Goal: Information Seeking & Learning: Learn about a topic

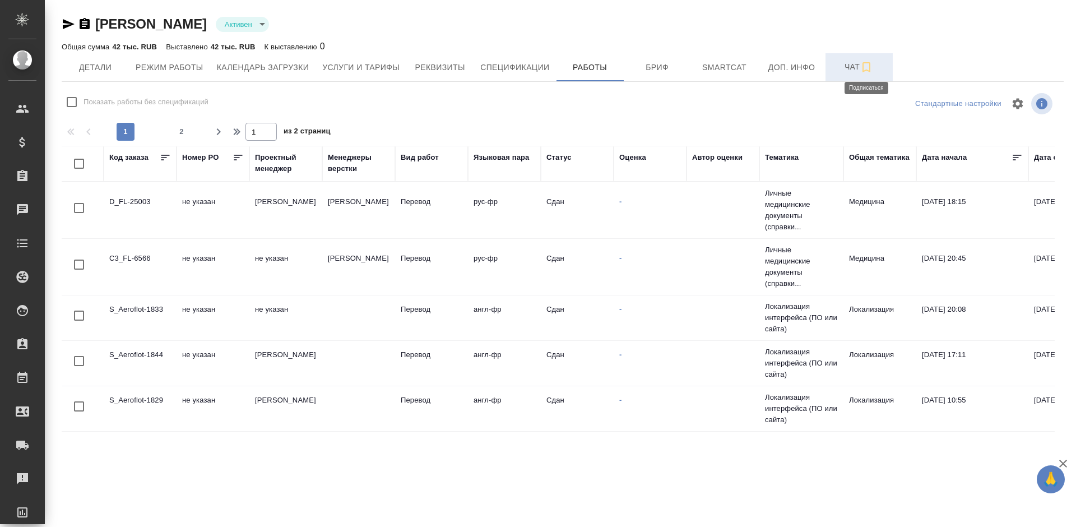
click at [862, 70] on icon "button" at bounding box center [866, 67] width 13 height 13
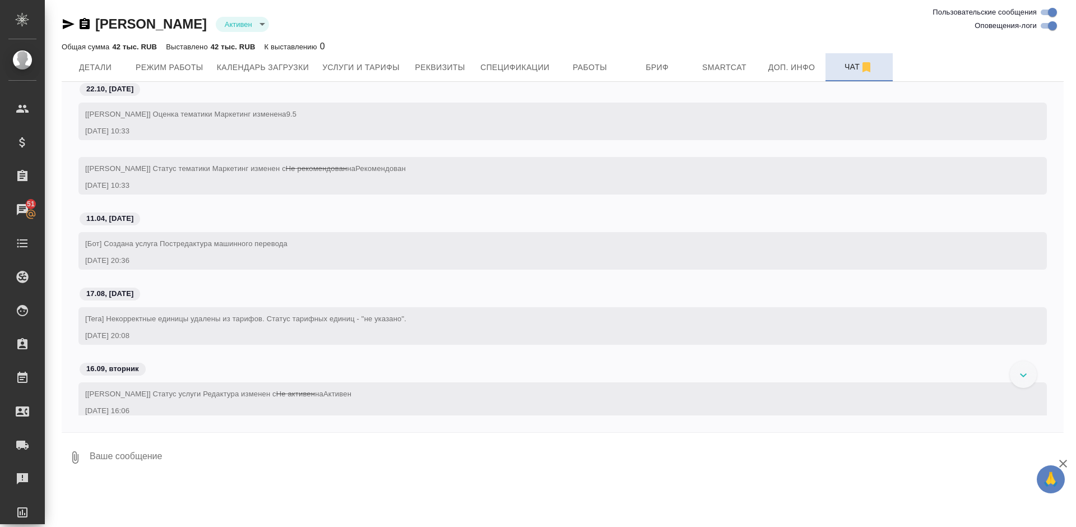
scroll to position [76, 0]
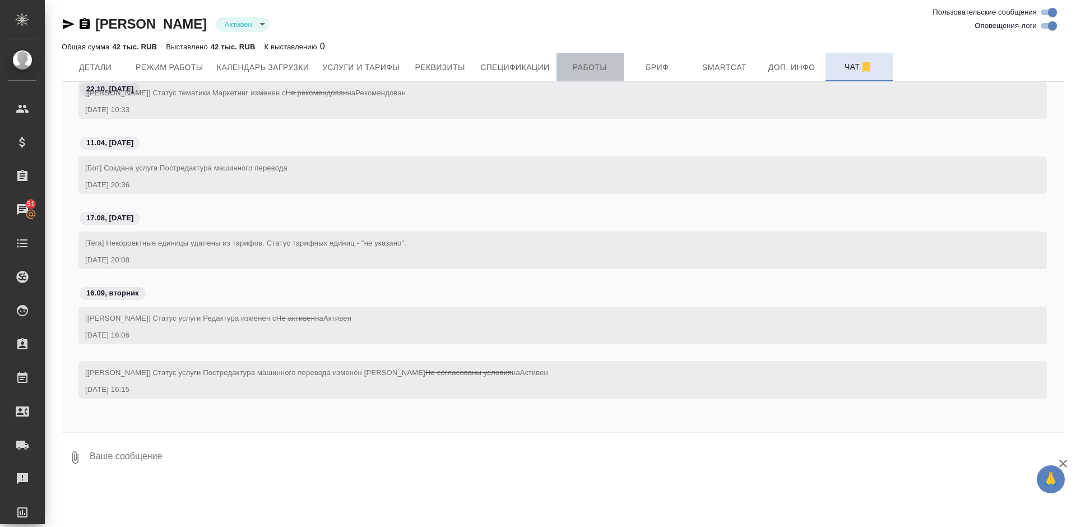
click at [578, 65] on span "Работы" at bounding box center [590, 68] width 54 height 14
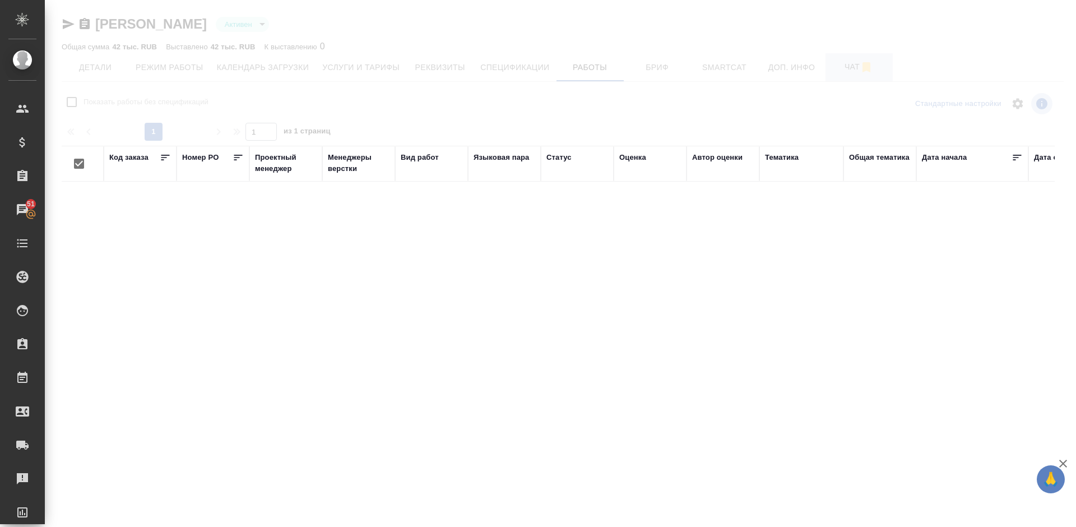
checkbox input "false"
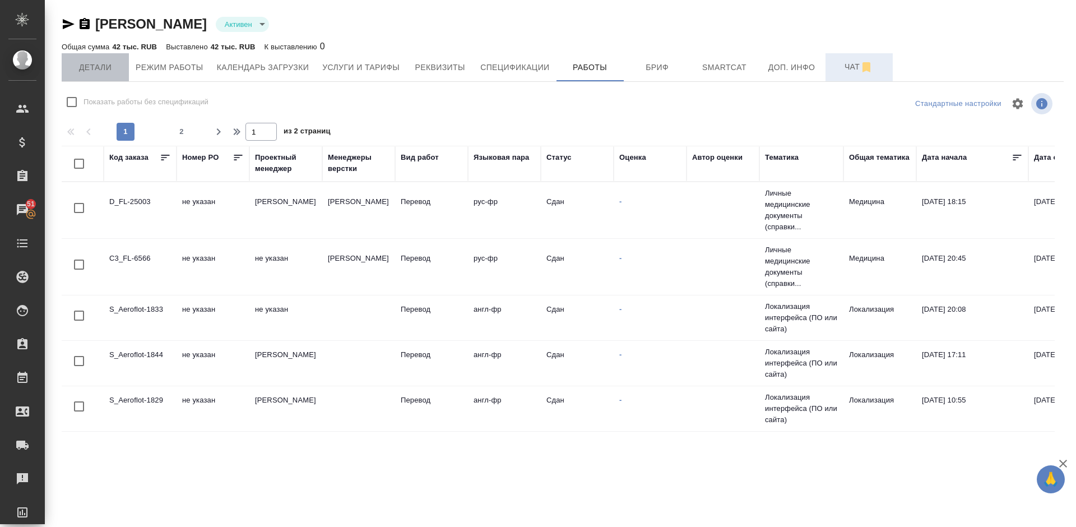
click at [96, 65] on span "Детали" at bounding box center [95, 68] width 54 height 14
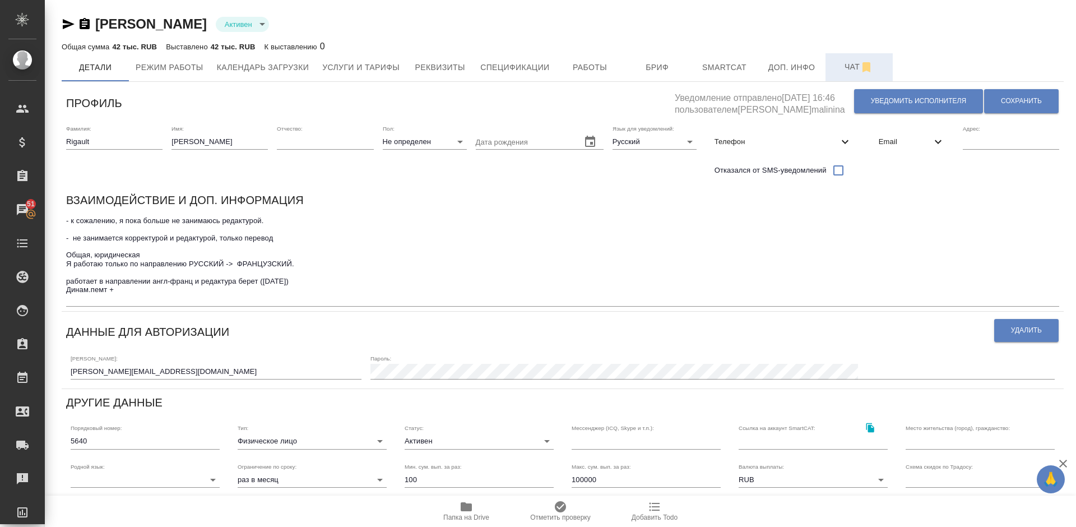
click at [235, 280] on textarea "- к сожалению, я пока больше не занимаюсь редактурой. - не занимается корректур…" at bounding box center [562, 259] width 993 height 86
type textarea "- к сожалению, я пока больше не занимаюсь редактурой. - не занимается корректур…"
click at [1011, 95] on button "Сохранить" at bounding box center [1021, 101] width 75 height 24
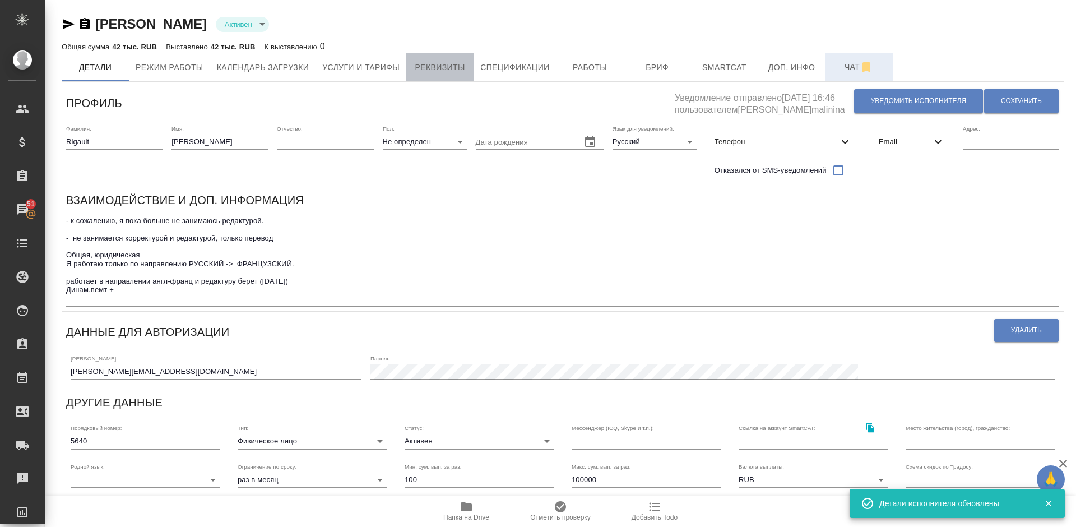
click at [414, 62] on span "Реквизиты" at bounding box center [440, 68] width 54 height 14
select select "10"
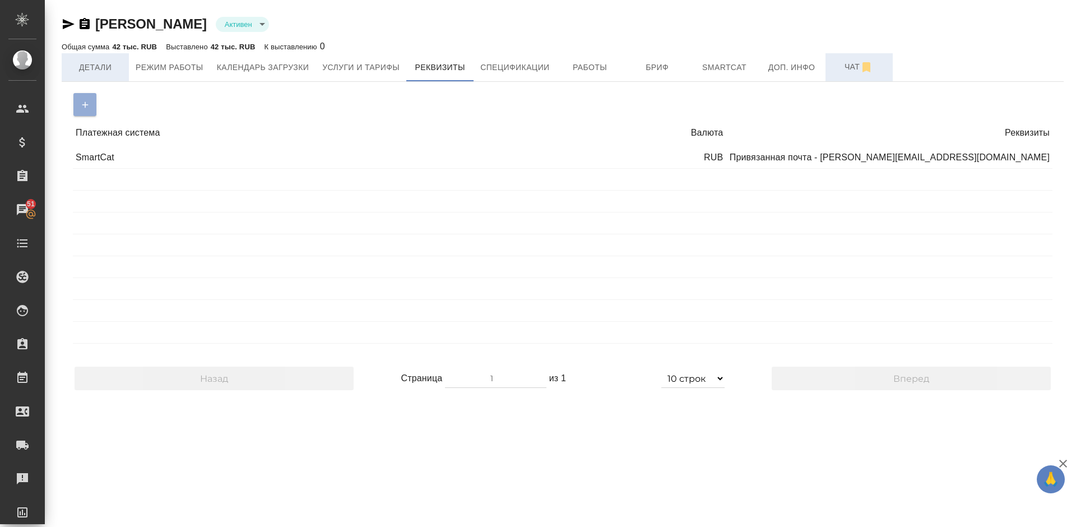
click at [87, 70] on span "Детали" at bounding box center [95, 68] width 54 height 14
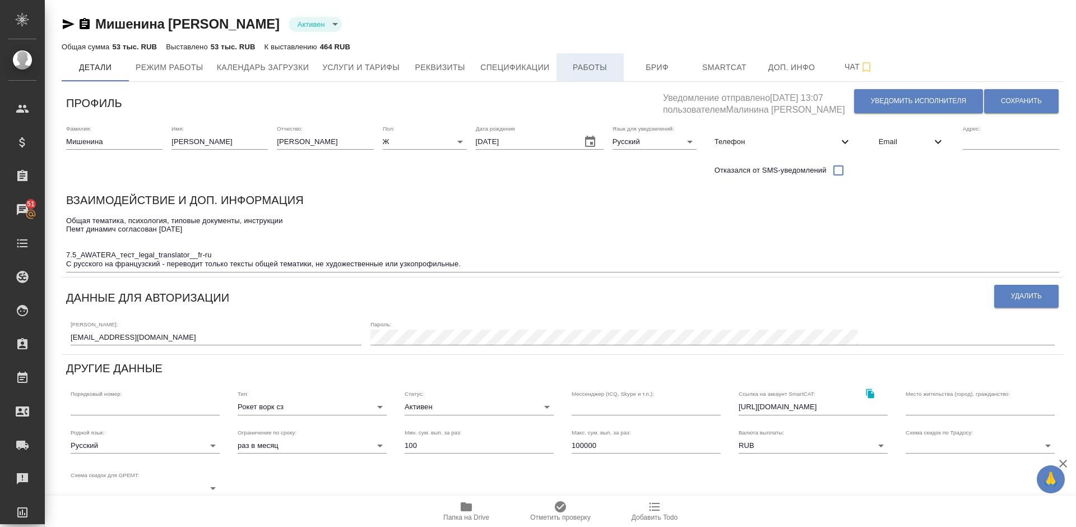
click at [596, 75] on button "Работы" at bounding box center [590, 67] width 67 height 28
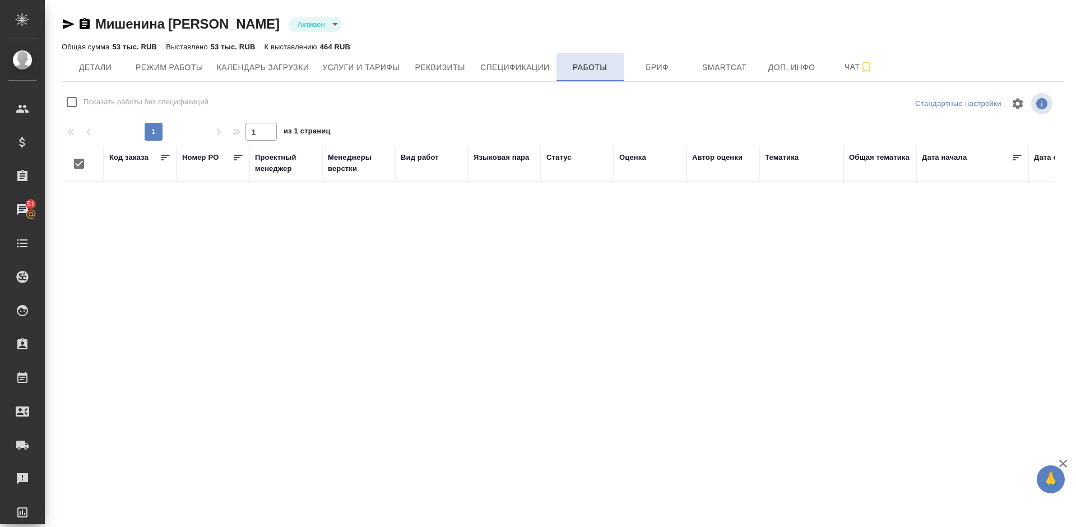
checkbox input "false"
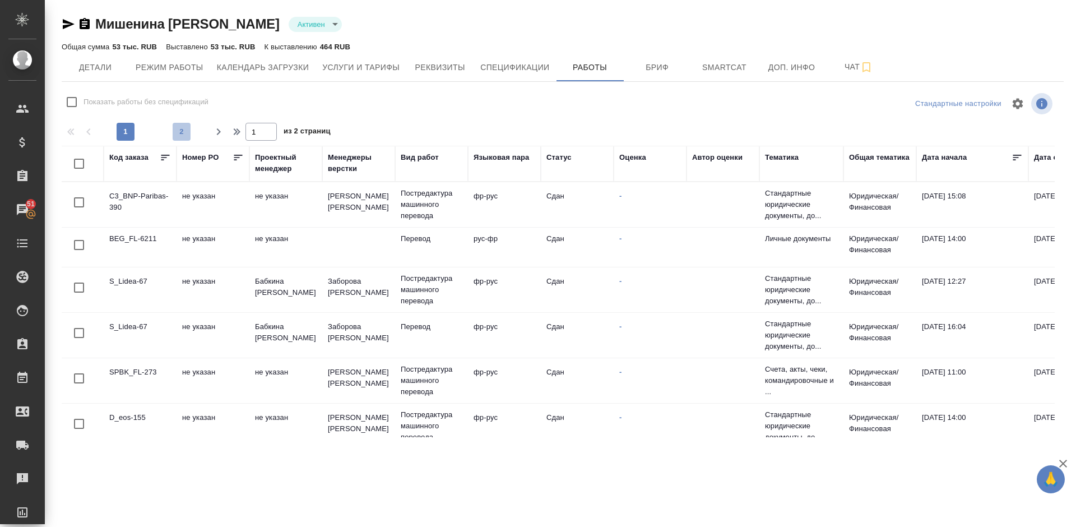
click at [177, 131] on span "2" at bounding box center [182, 131] width 18 height 11
type input "2"
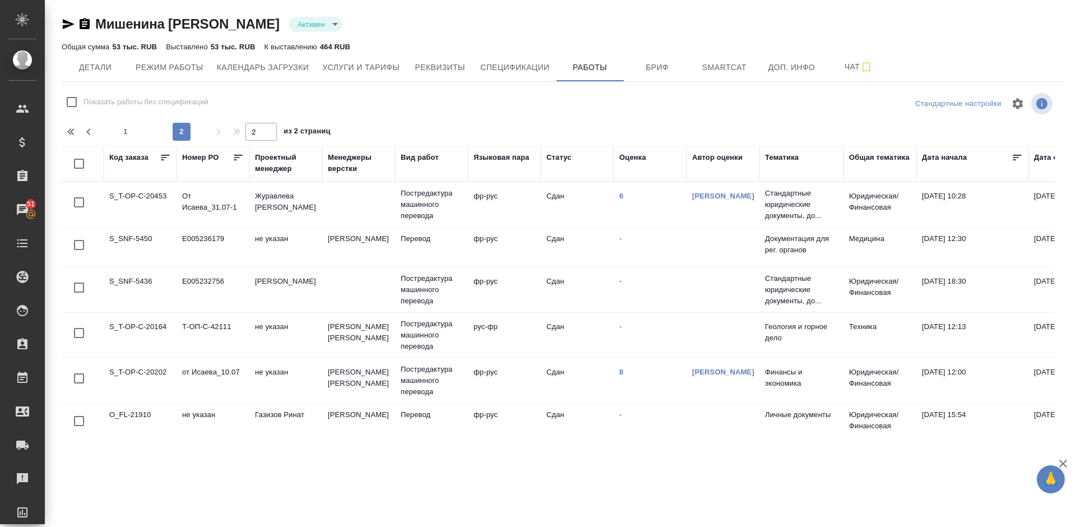
click at [624, 196] on td "6" at bounding box center [650, 204] width 73 height 39
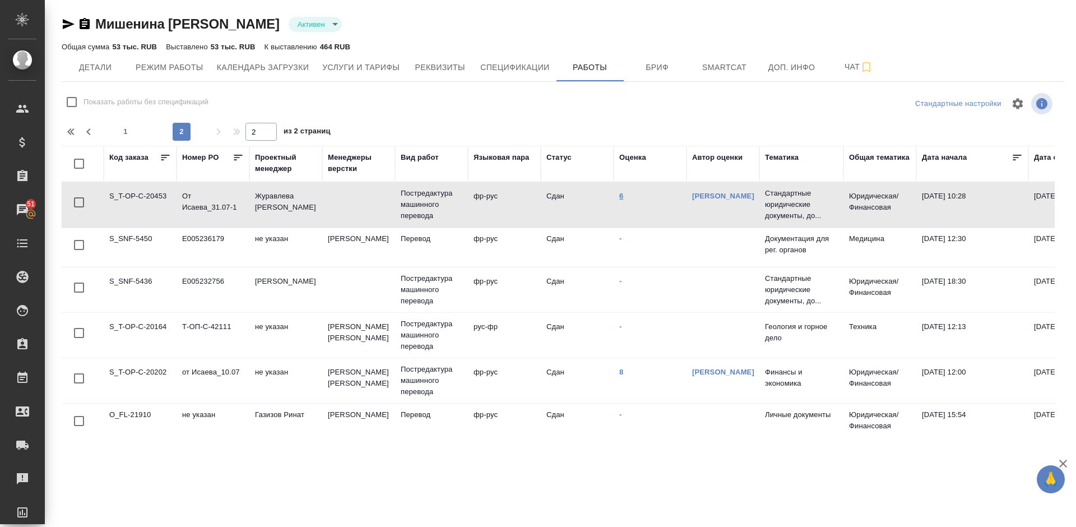
click at [622, 196] on link "6" at bounding box center [621, 196] width 4 height 8
click at [624, 375] on td "8" at bounding box center [650, 380] width 73 height 39
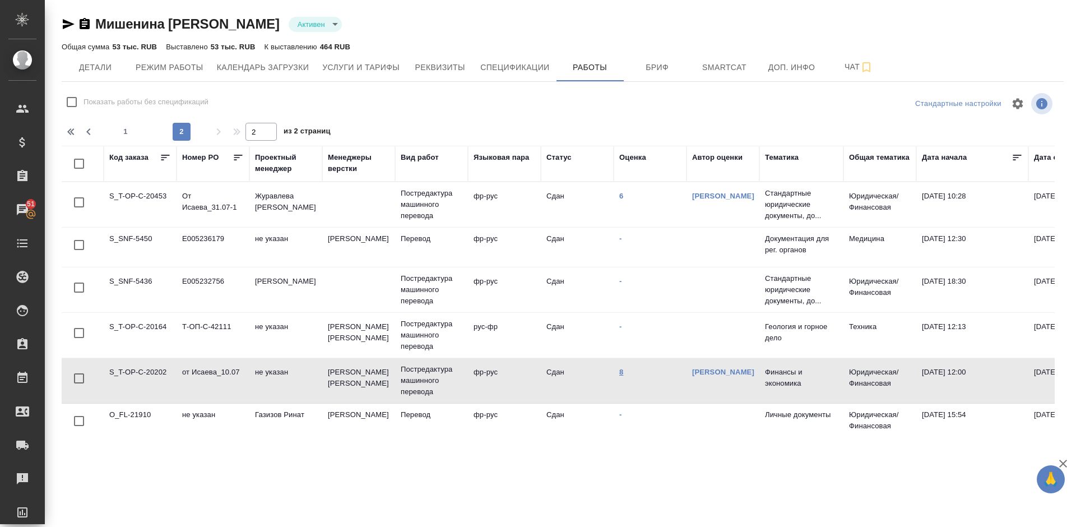
click at [621, 371] on link "8" at bounding box center [621, 372] width 4 height 8
click at [622, 371] on link "8" at bounding box center [621, 372] width 4 height 8
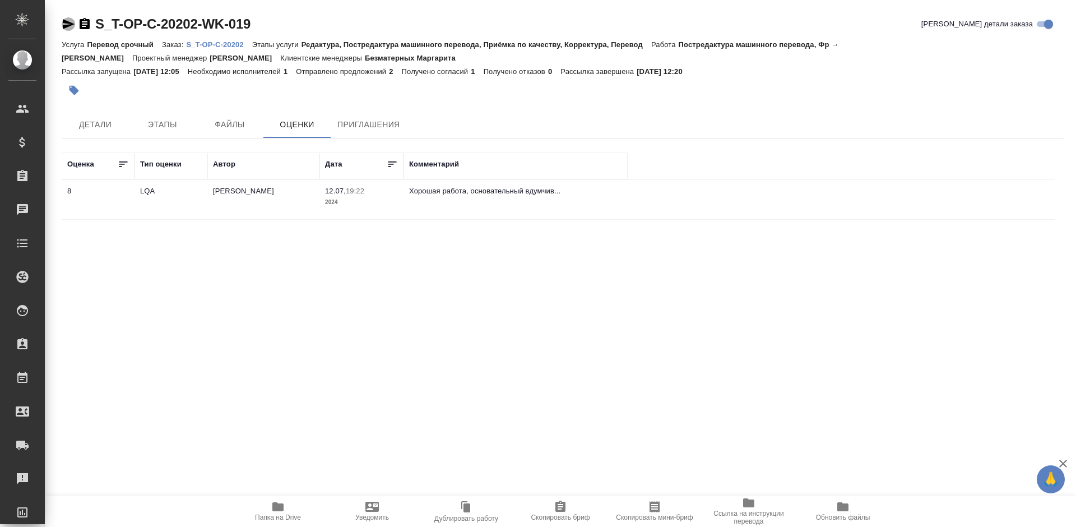
click at [66, 24] on icon "button" at bounding box center [68, 23] width 13 height 13
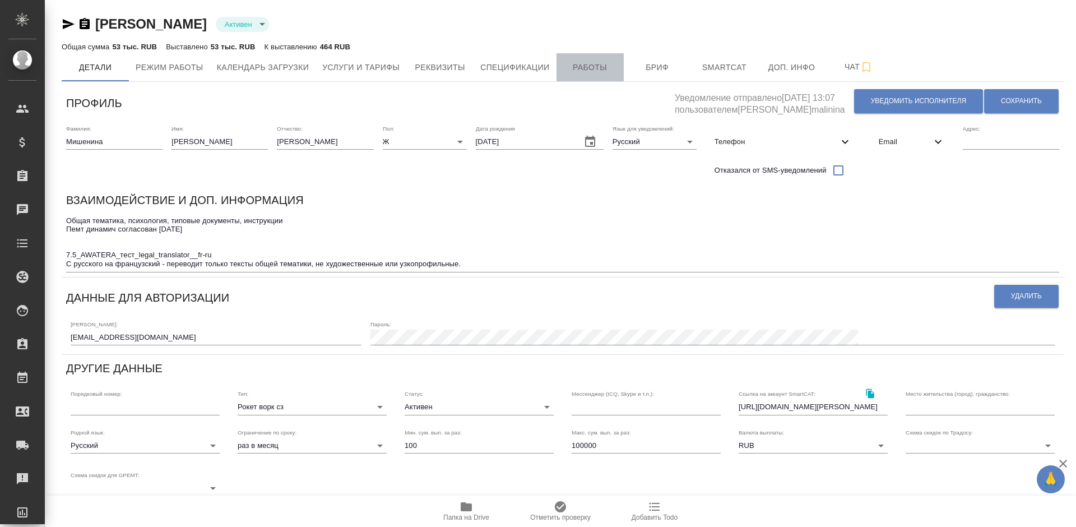
click at [581, 70] on span "Работы" at bounding box center [590, 68] width 54 height 14
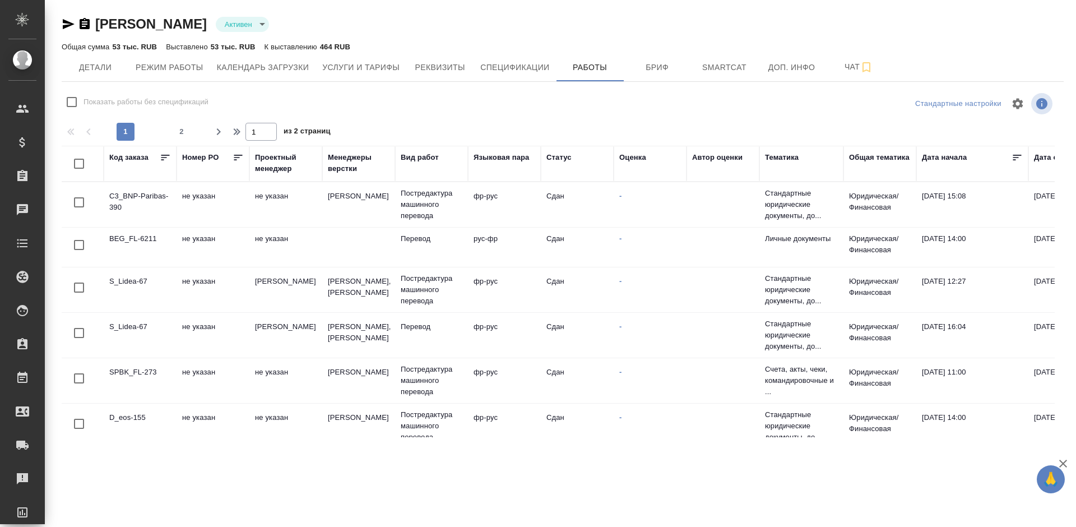
checkbox input "false"
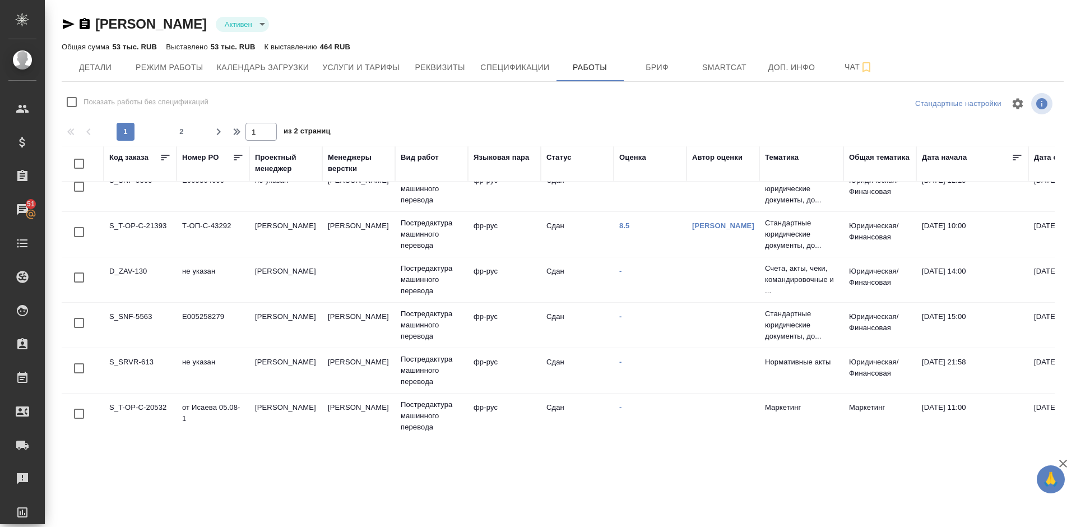
scroll to position [870, 0]
click at [623, 229] on link "8.5" at bounding box center [624, 228] width 11 height 8
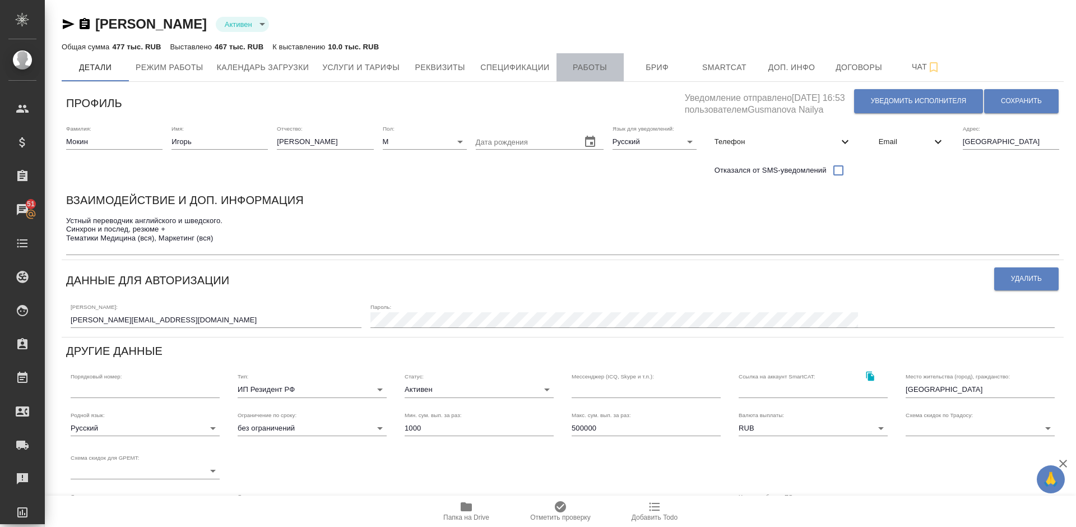
click at [586, 64] on span "Работы" at bounding box center [590, 68] width 54 height 14
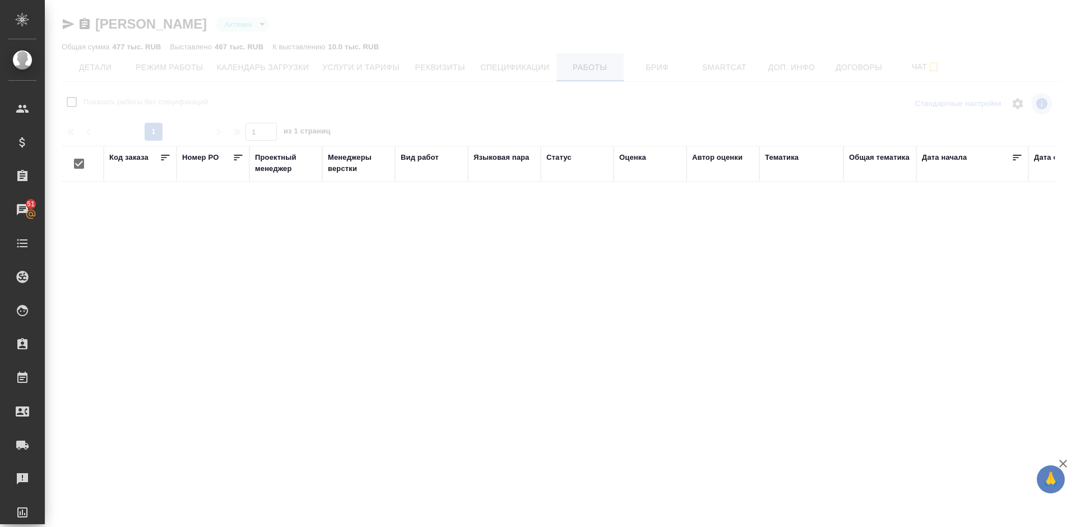
checkbox input "false"
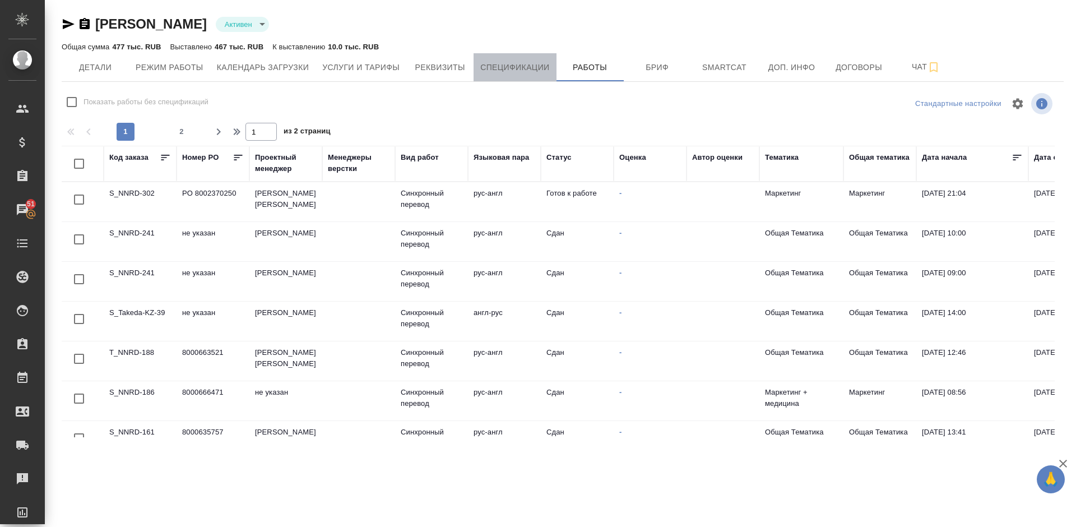
click at [530, 67] on span "Спецификации" at bounding box center [514, 68] width 69 height 14
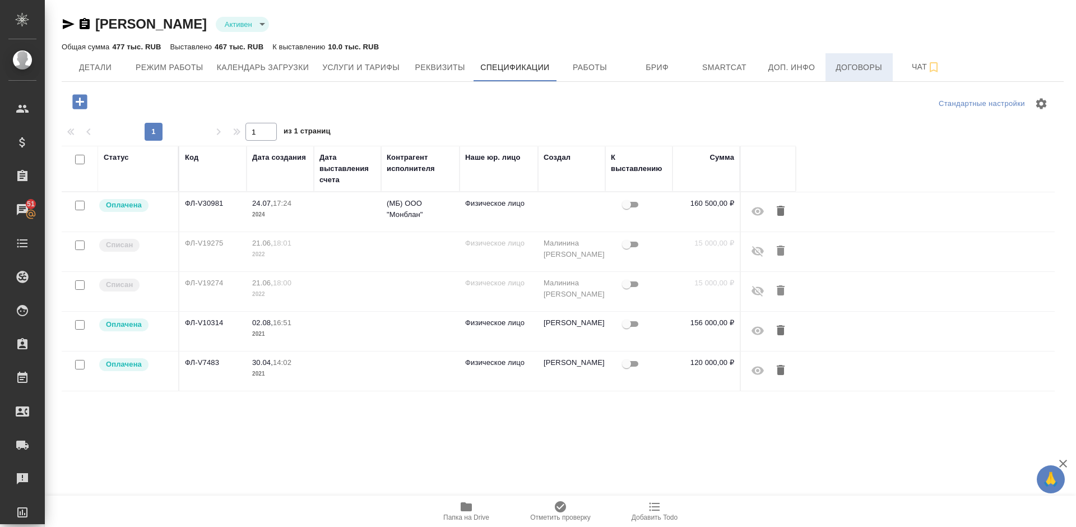
click at [835, 70] on span "Договоры" at bounding box center [859, 68] width 54 height 14
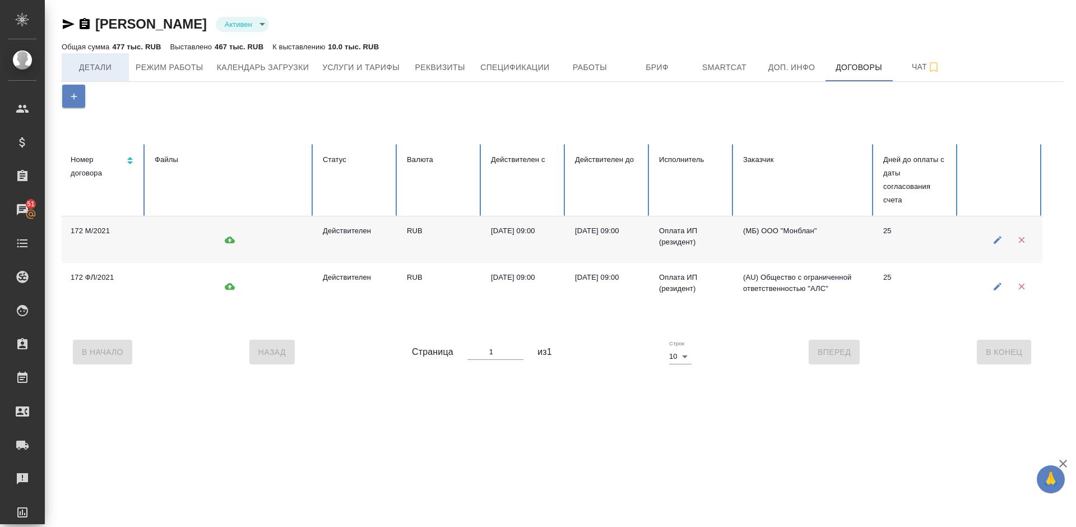
click at [107, 71] on span "Детали" at bounding box center [95, 68] width 54 height 14
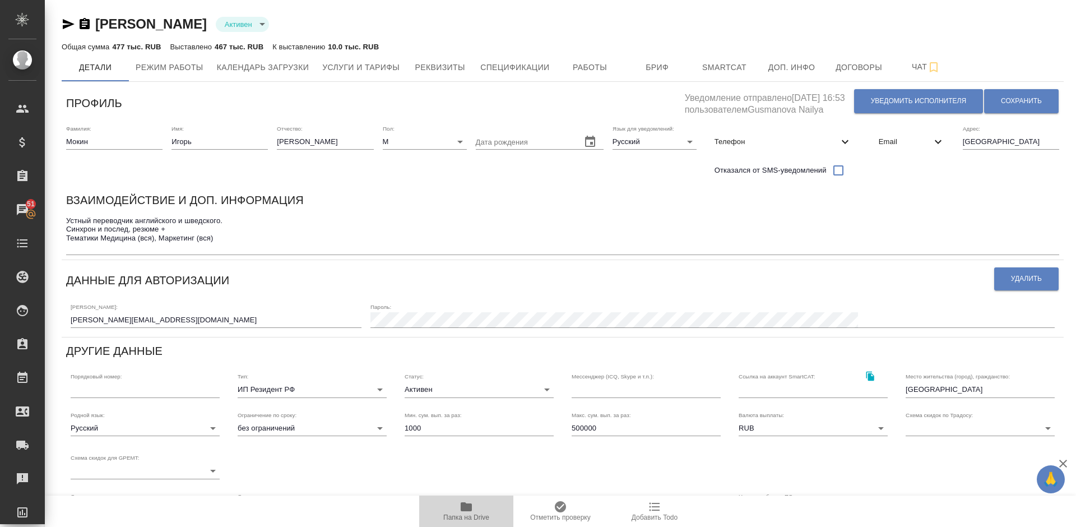
click at [465, 509] on icon "button" at bounding box center [466, 506] width 11 height 9
click at [611, 64] on span "Работы" at bounding box center [590, 68] width 54 height 14
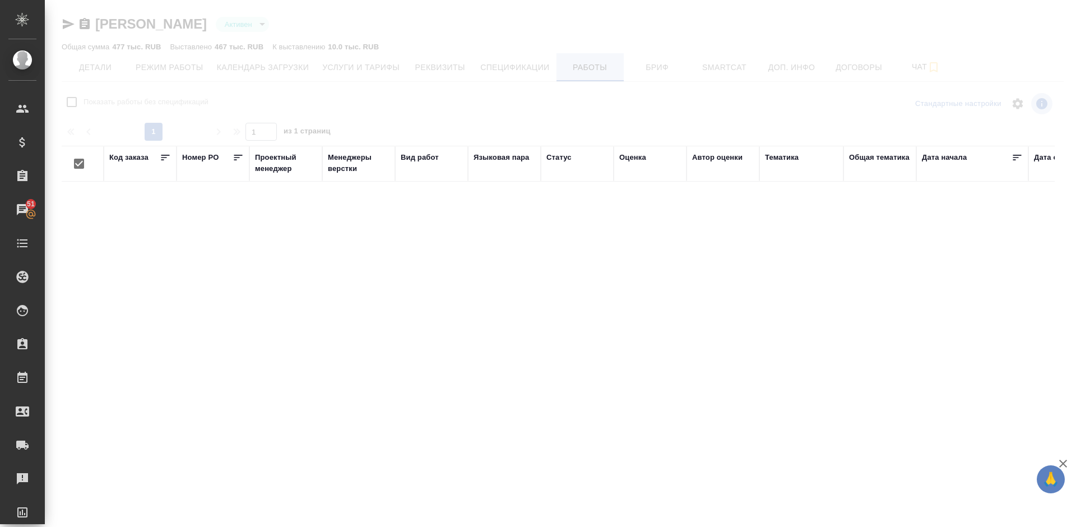
checkbox input "false"
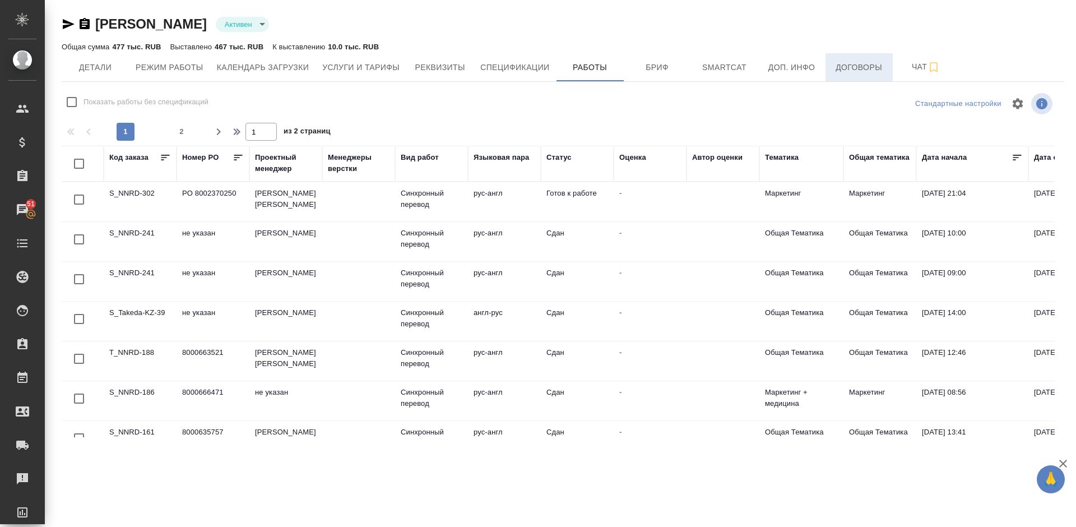
click at [859, 67] on span "Договоры" at bounding box center [859, 68] width 54 height 14
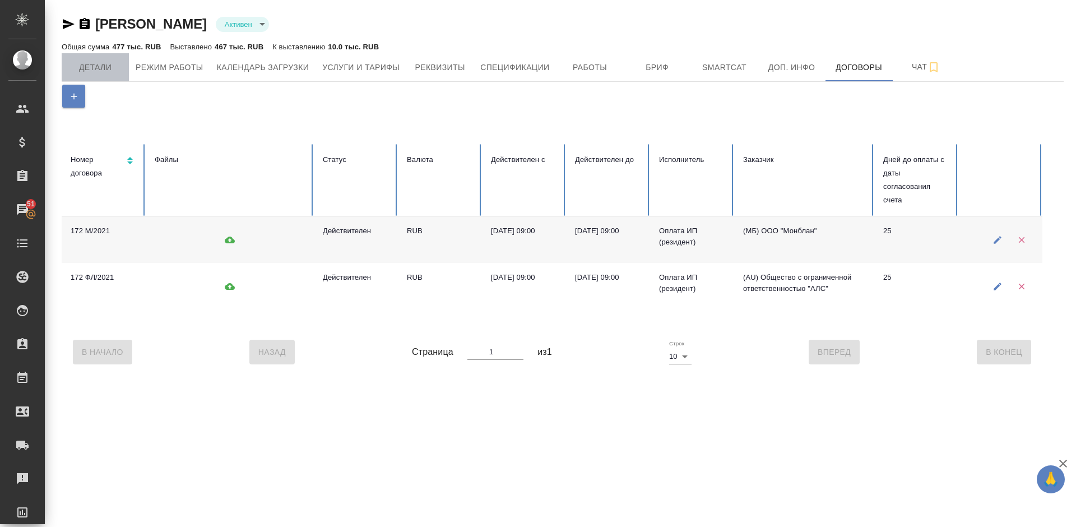
click at [116, 62] on span "Детали" at bounding box center [95, 68] width 54 height 14
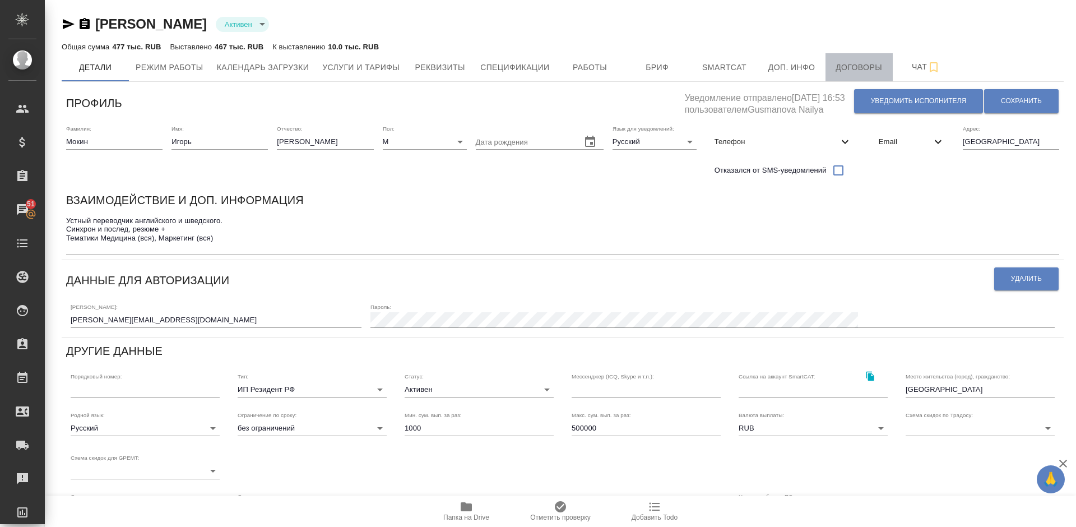
click at [842, 68] on span "Договоры" at bounding box center [859, 68] width 54 height 14
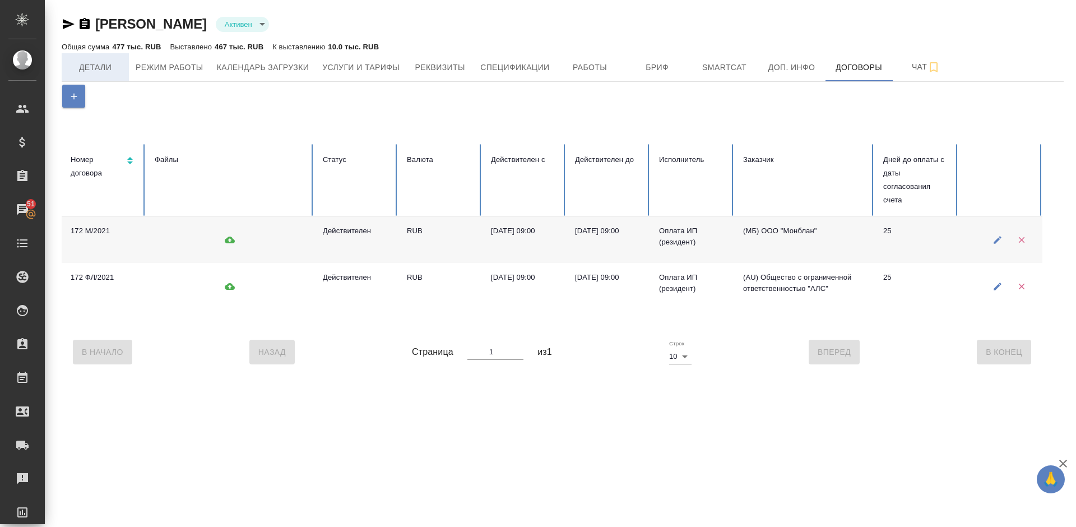
click at [108, 62] on span "Детали" at bounding box center [95, 68] width 54 height 14
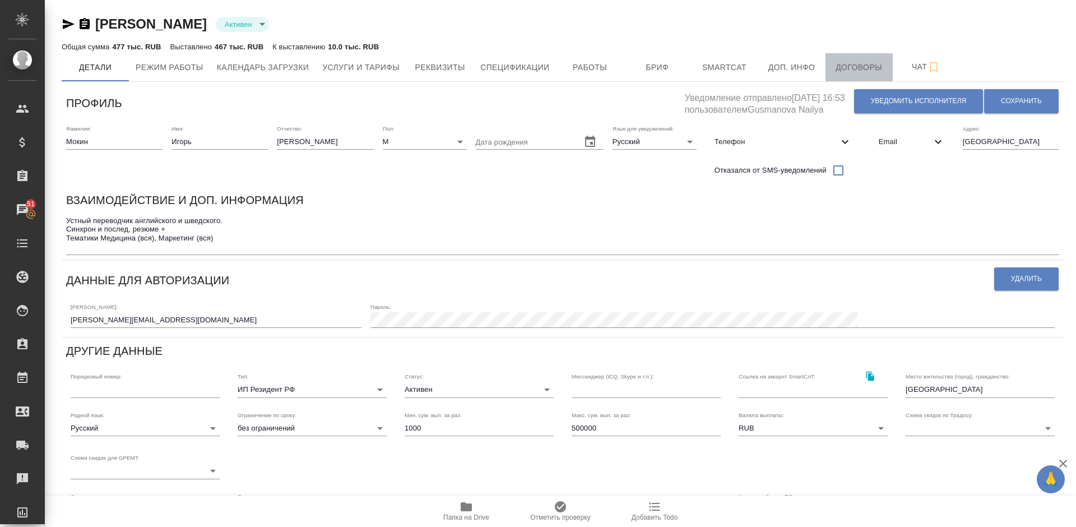
click at [850, 57] on button "Договоры" at bounding box center [859, 67] width 67 height 28
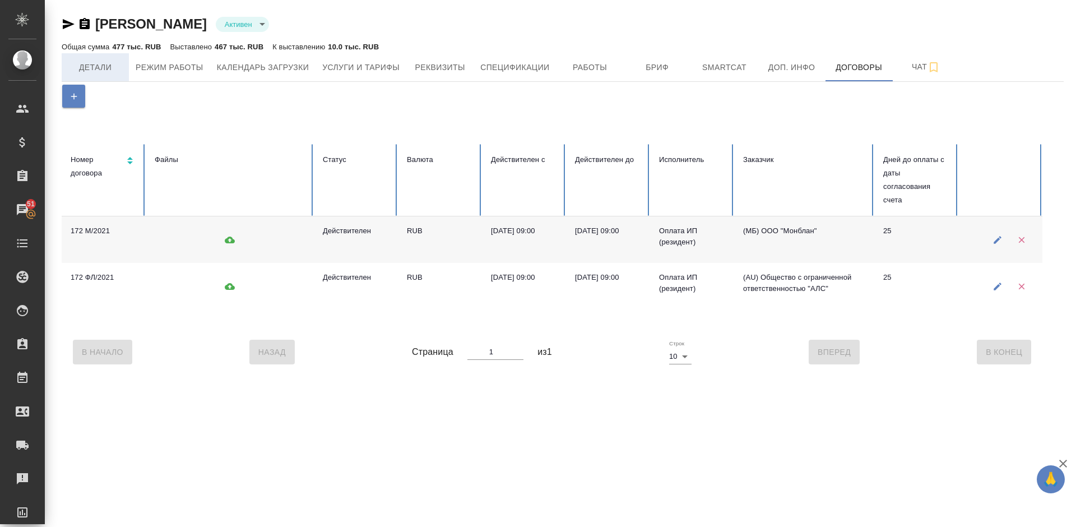
click at [107, 62] on span "Детали" at bounding box center [95, 68] width 54 height 14
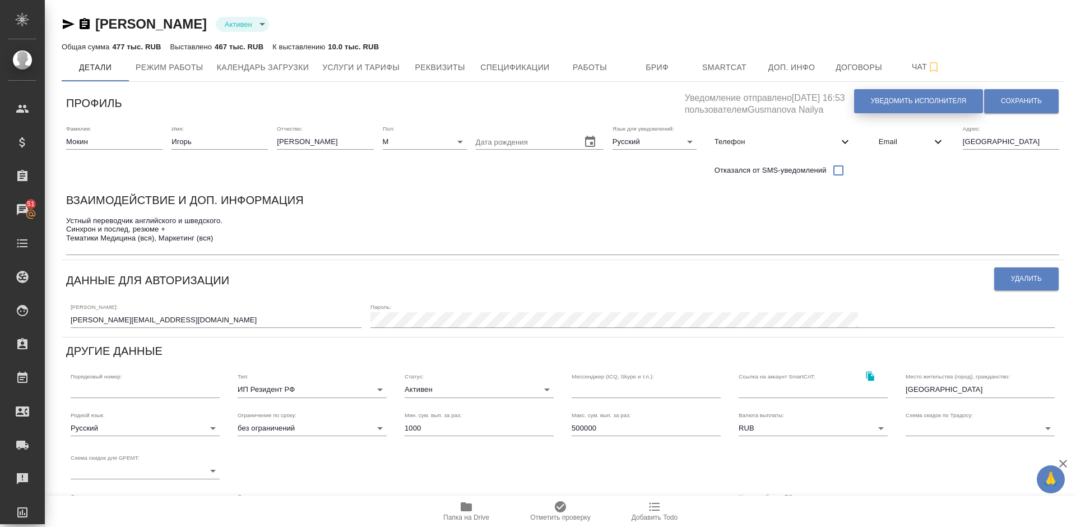
click at [895, 101] on span "Уведомить исполнителя" at bounding box center [918, 101] width 95 height 10
type textarea "Добрый день, Игорь! Ознакомиться с подробной информацией по выполненным работам…"
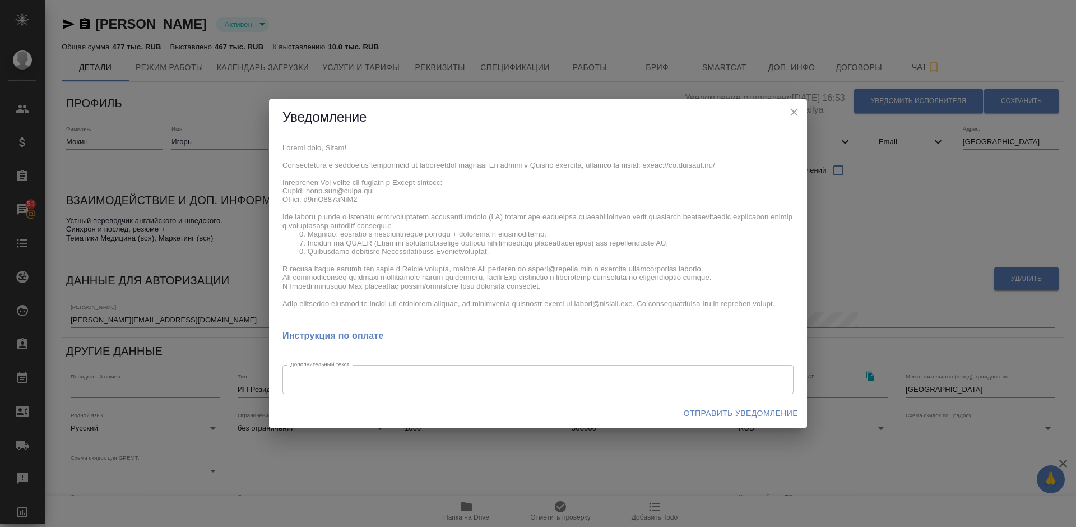
click at [714, 410] on span "Отправить уведомление" at bounding box center [741, 413] width 114 height 14
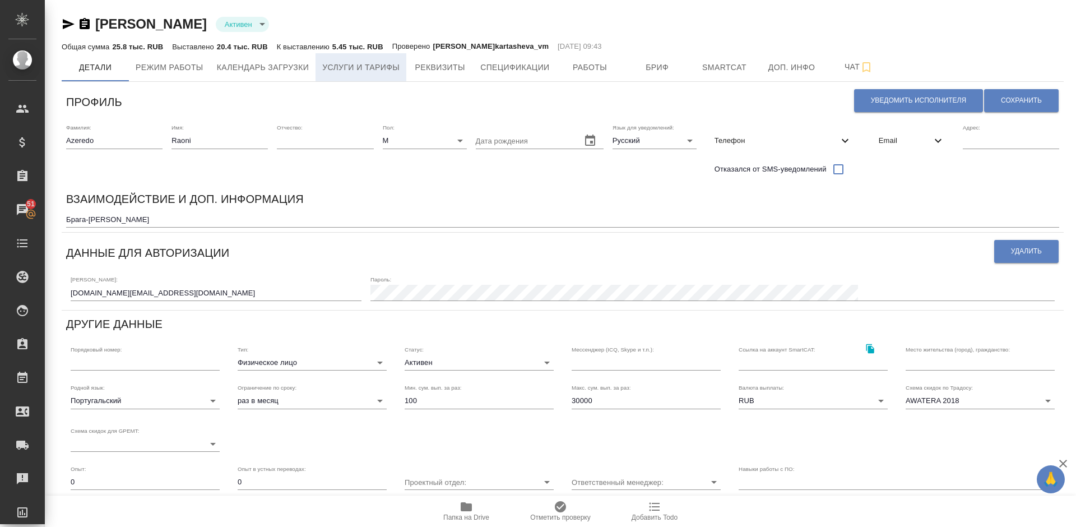
click at [376, 66] on span "Услуги и тарифы" at bounding box center [360, 68] width 77 height 14
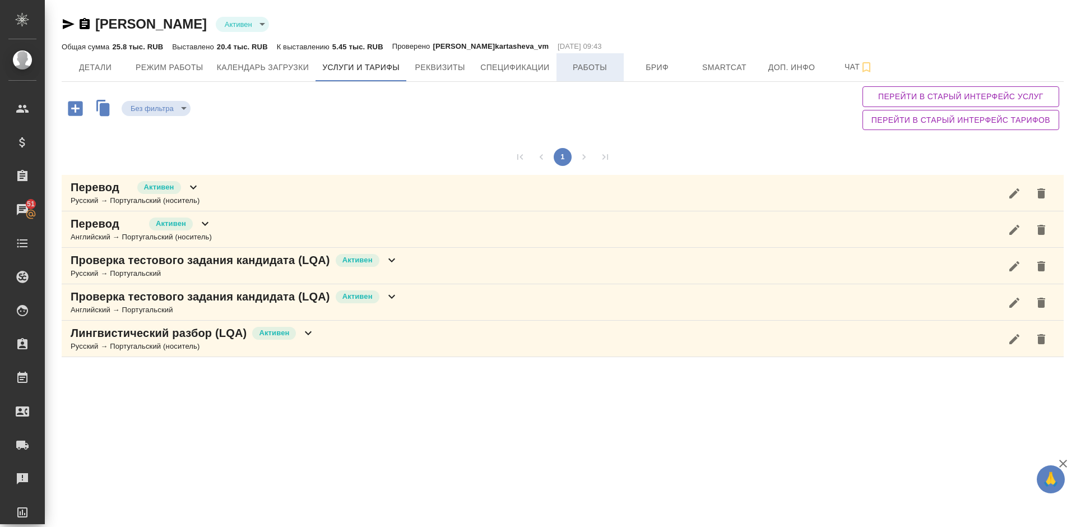
click at [603, 61] on span "Работы" at bounding box center [590, 68] width 54 height 14
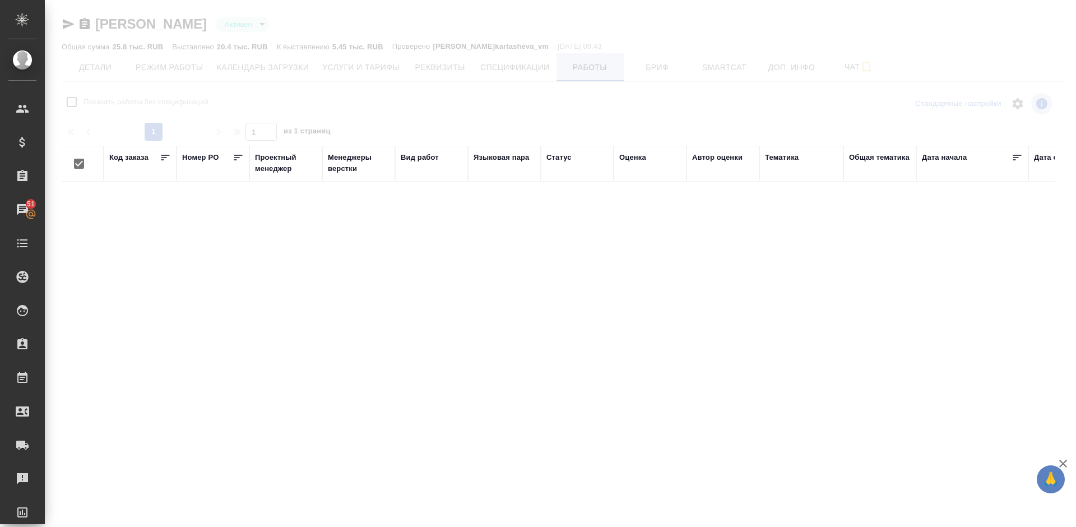
checkbox input "false"
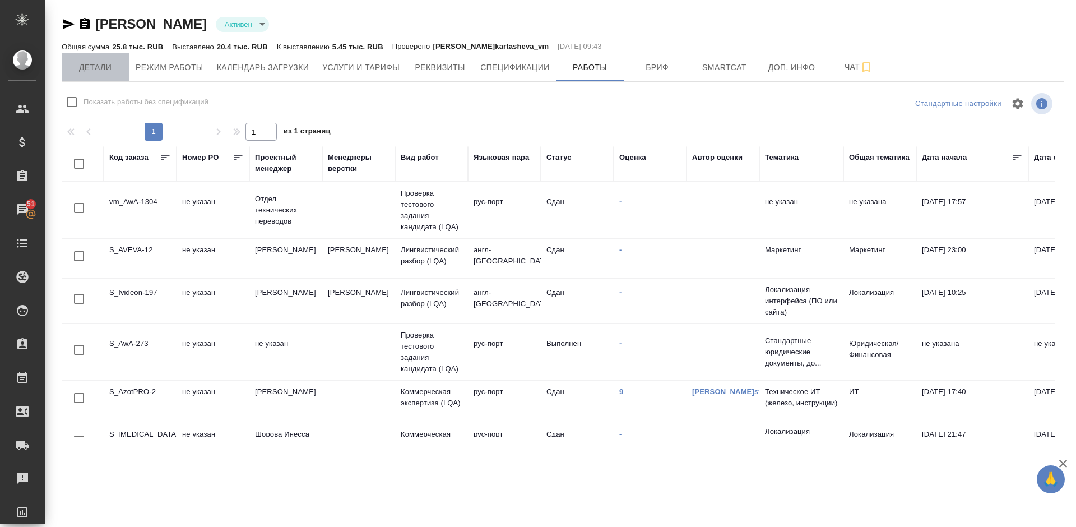
click at [90, 63] on span "Детали" at bounding box center [95, 68] width 54 height 14
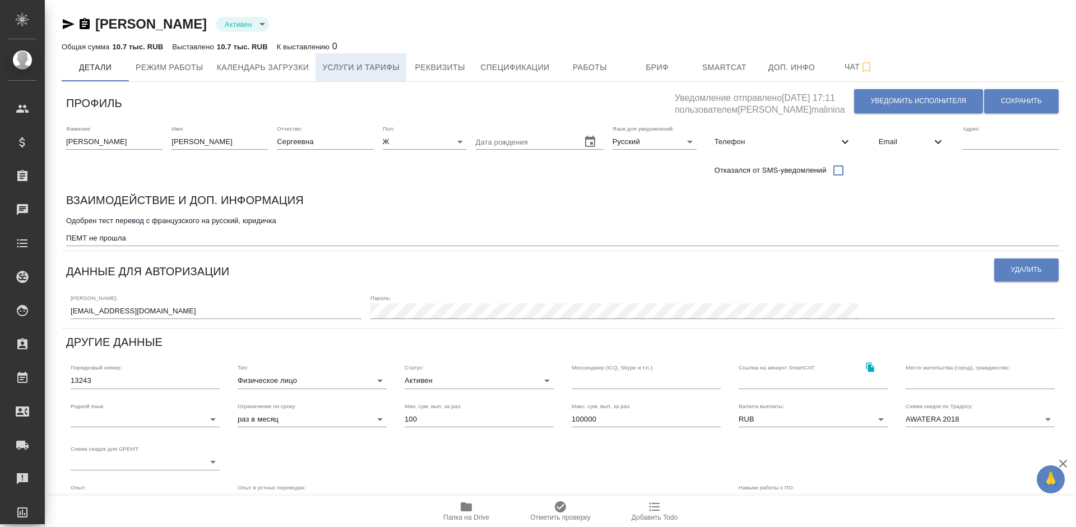
click at [356, 69] on span "Услуги и тарифы" at bounding box center [360, 68] width 77 height 14
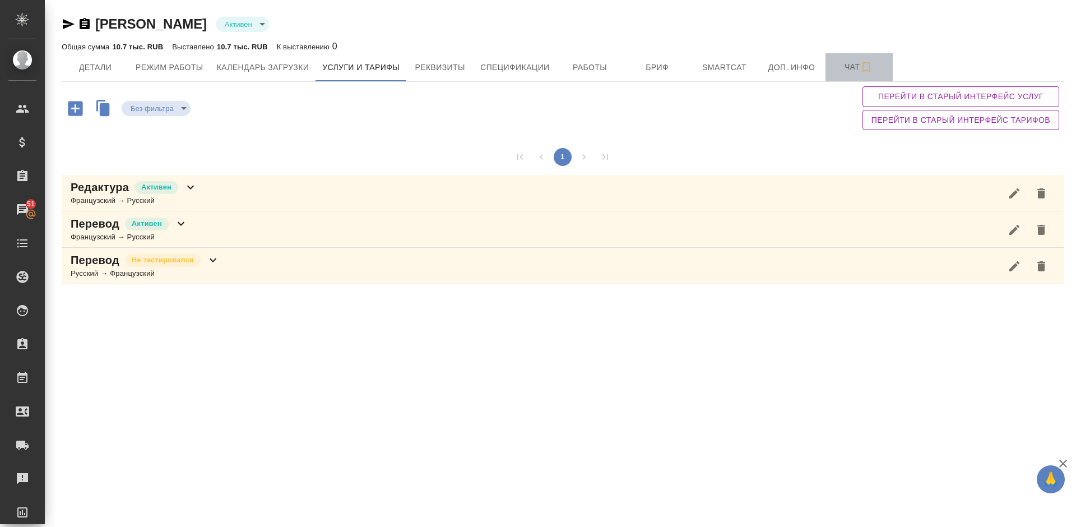
click at [848, 62] on span "Чат" at bounding box center [859, 67] width 54 height 14
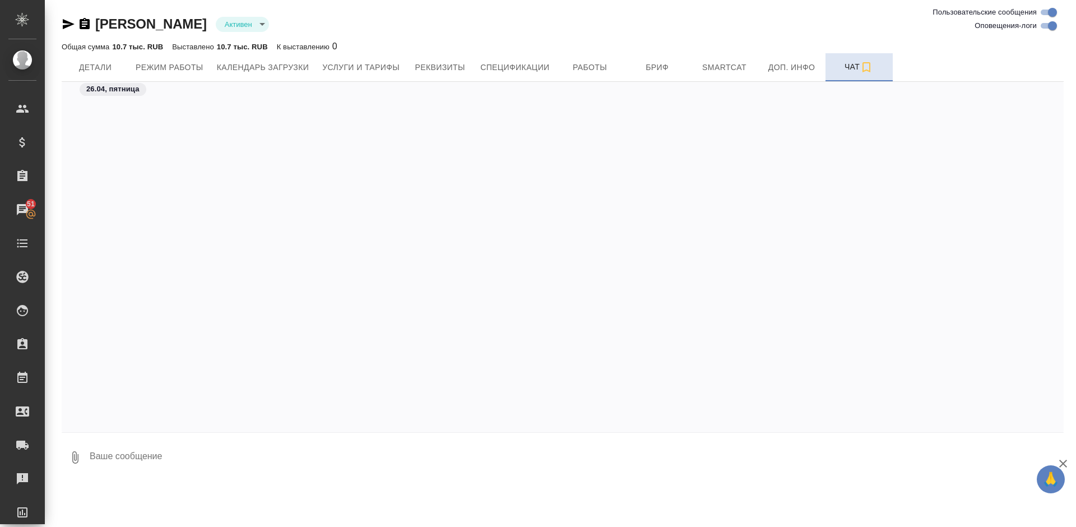
scroll to position [1443, 0]
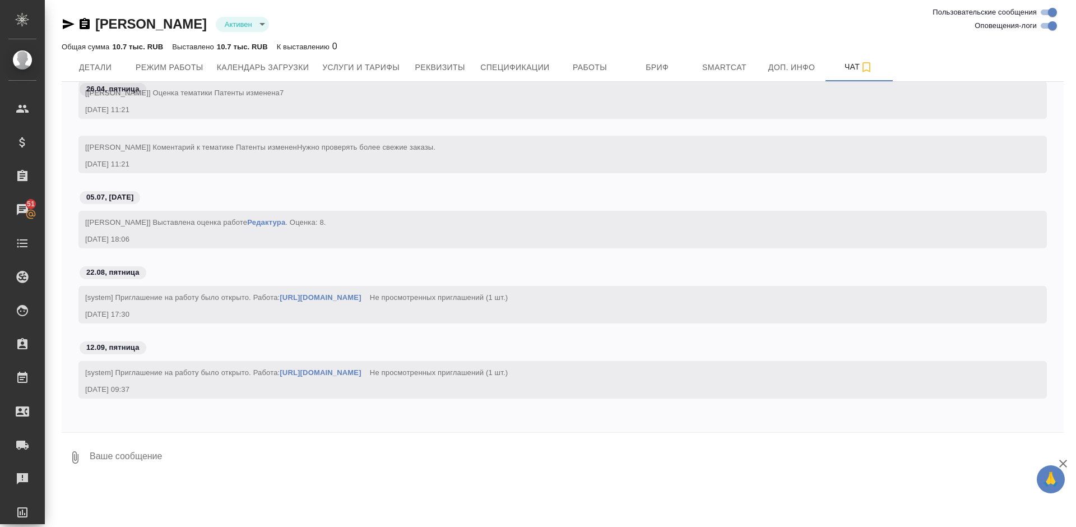
click at [270, 221] on link "Редактура" at bounding box center [266, 222] width 38 height 8
click at [584, 58] on button "Работы" at bounding box center [590, 67] width 67 height 28
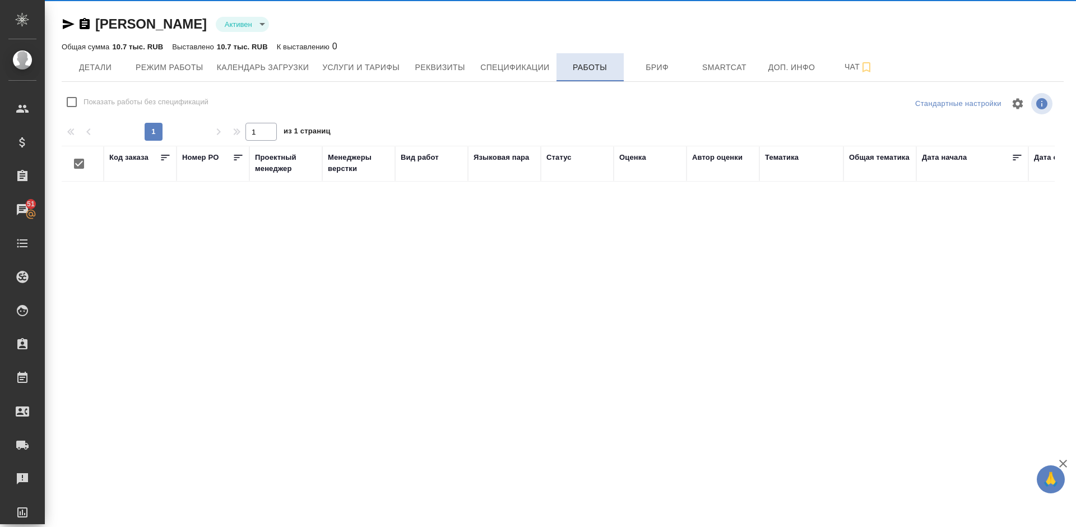
checkbox input "false"
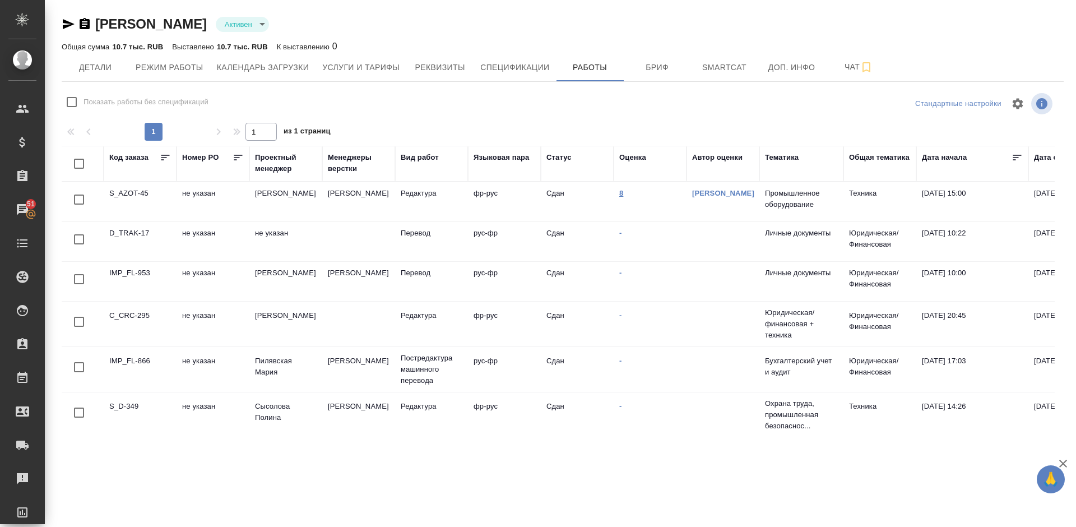
click at [622, 192] on link "8" at bounding box center [621, 193] width 4 height 8
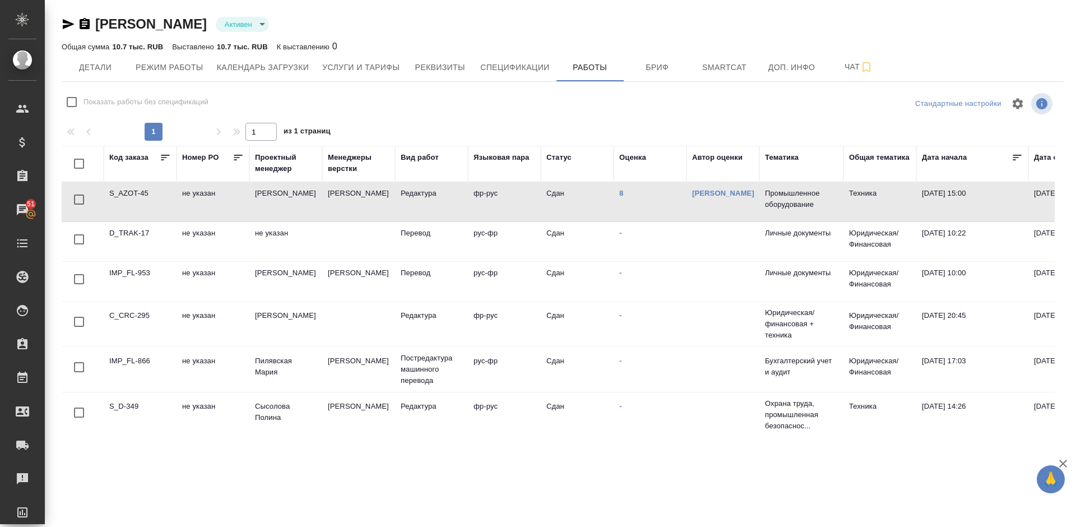
click at [66, 22] on icon "button" at bounding box center [69, 24] width 12 height 10
click at [94, 68] on span "Детали" at bounding box center [95, 68] width 54 height 14
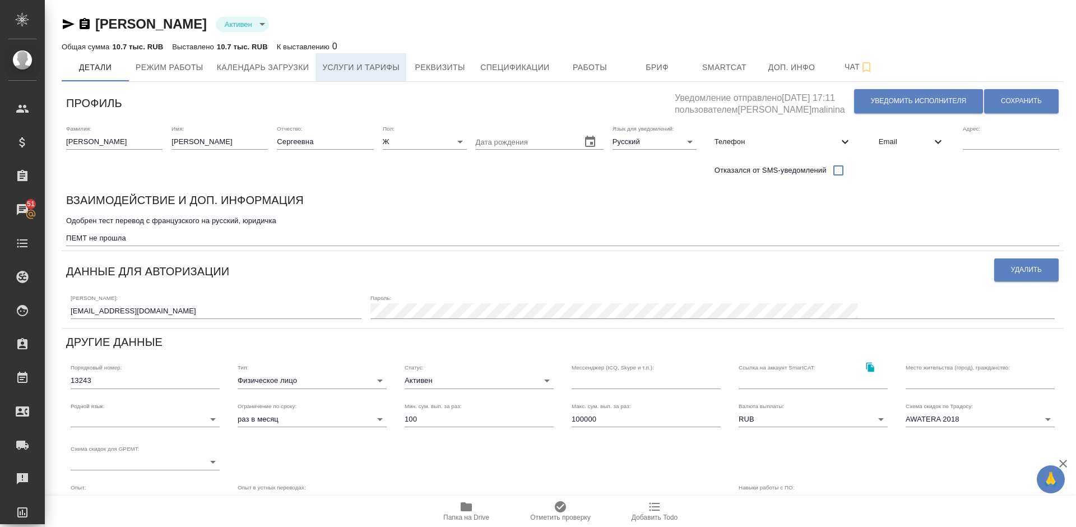
click at [356, 68] on span "Услуги и тарифы" at bounding box center [360, 68] width 77 height 14
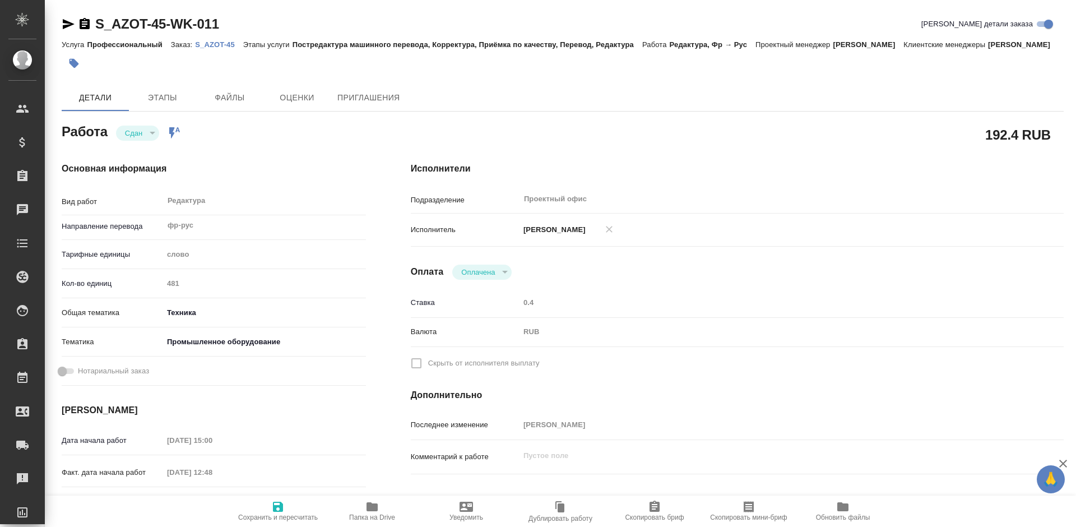
type textarea "x"
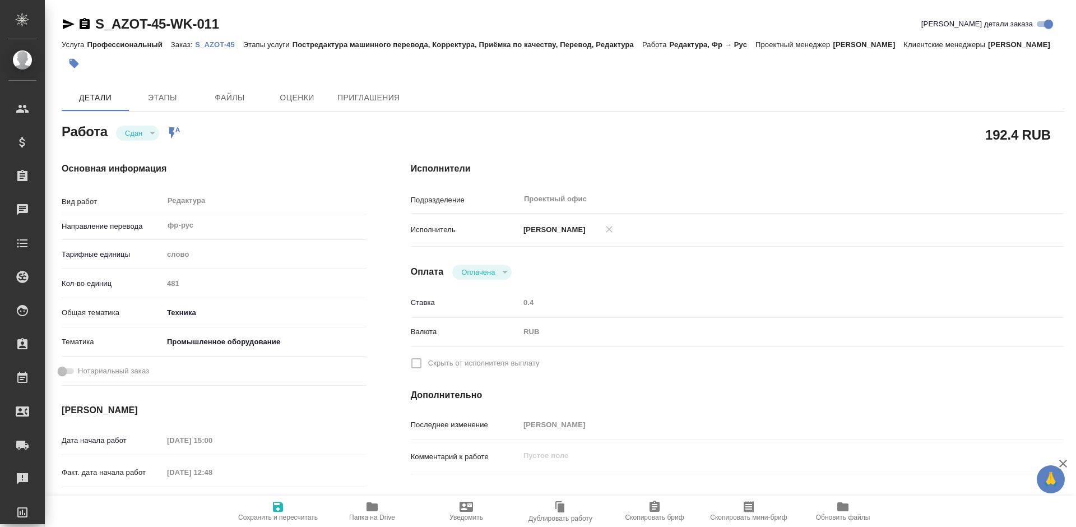
type textarea "x"
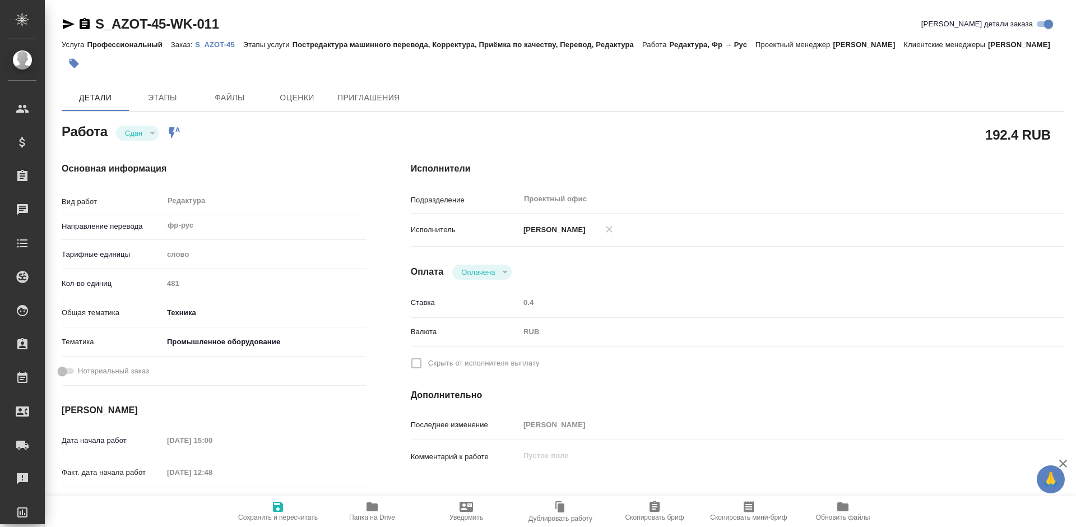
type textarea "x"
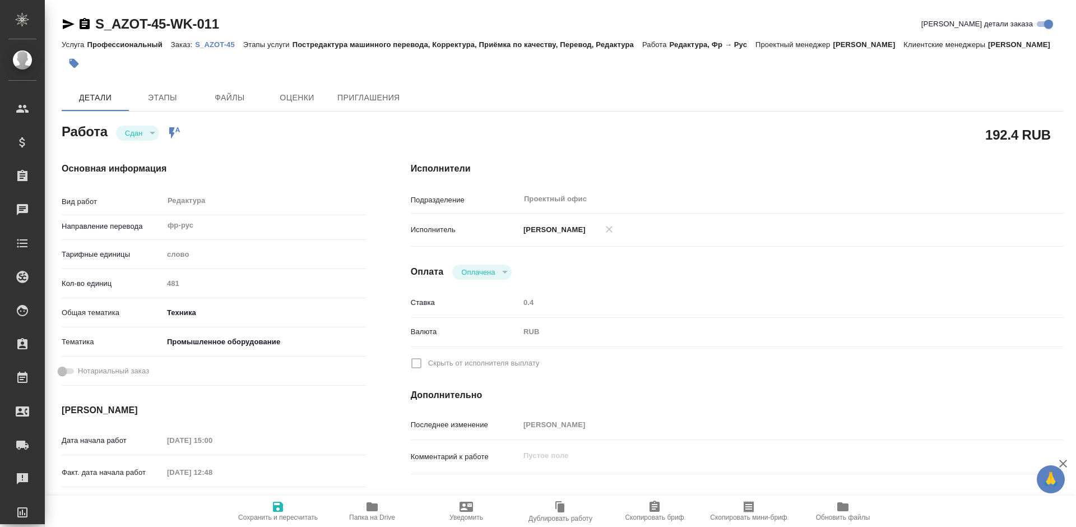
type textarea "x"
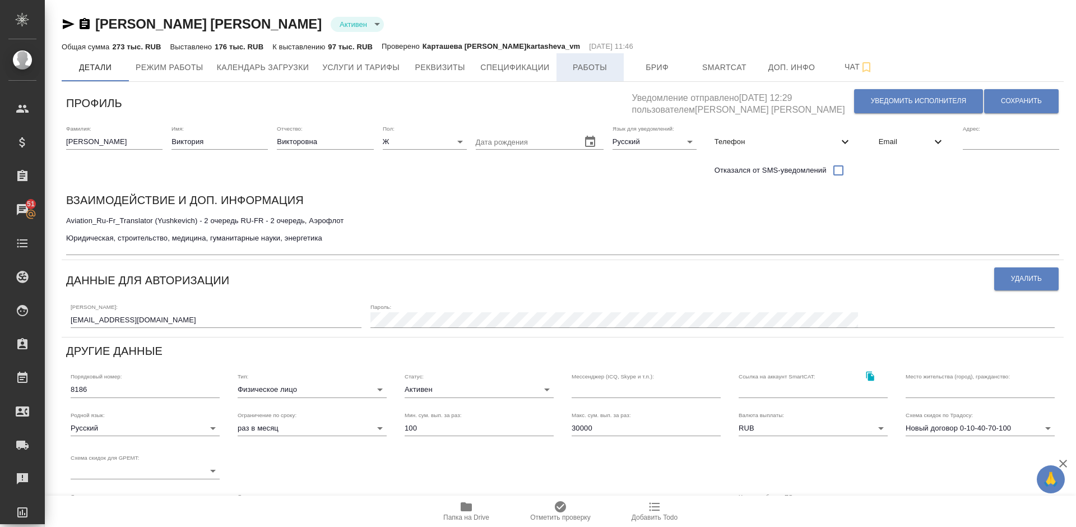
click at [578, 76] on button "Работы" at bounding box center [590, 67] width 67 height 28
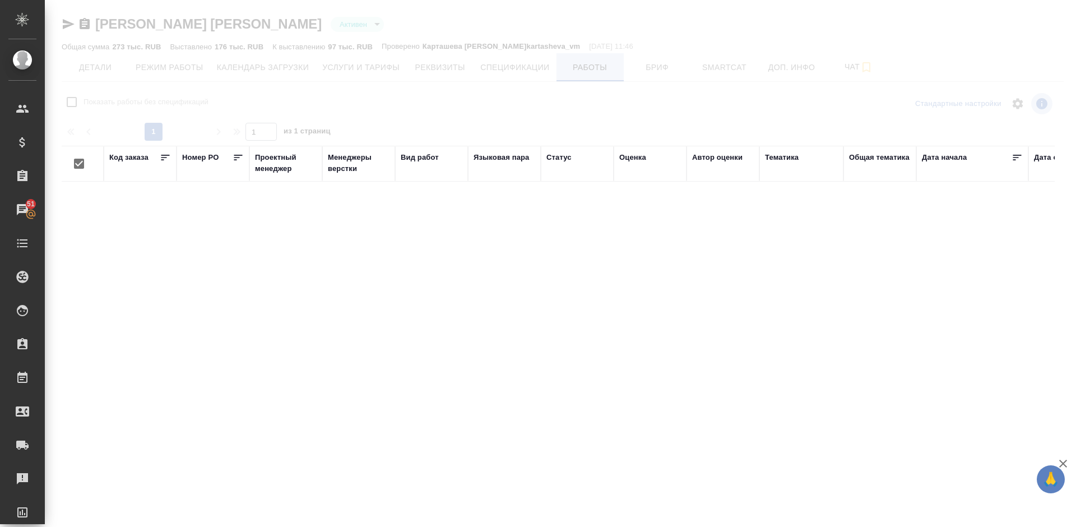
checkbox input "false"
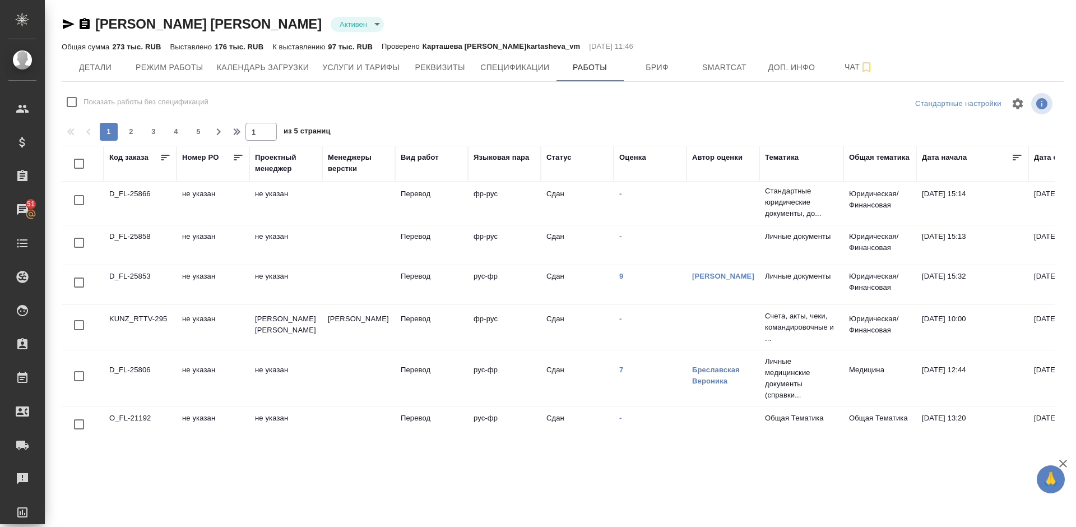
scroll to position [562, 0]
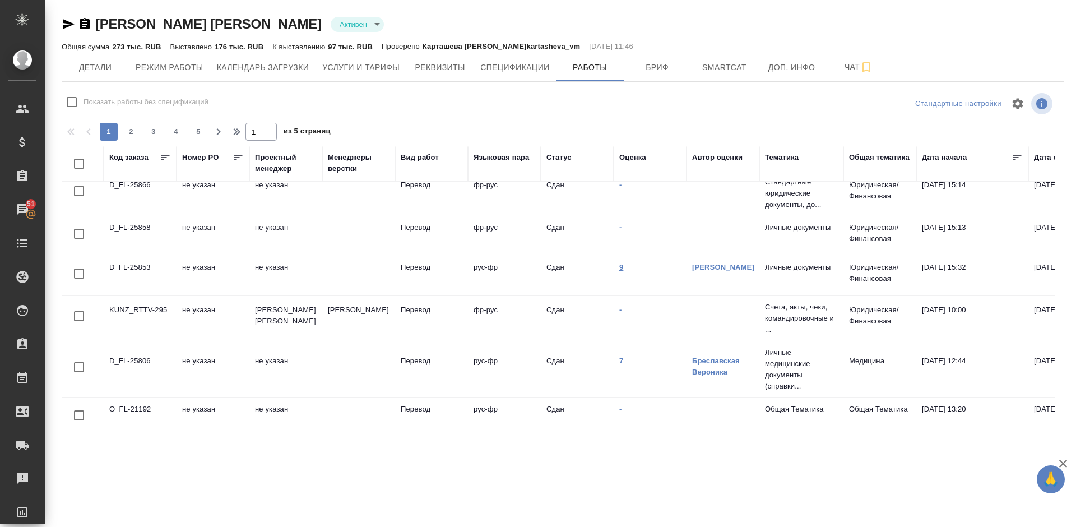
click at [621, 267] on link "9" at bounding box center [621, 267] width 4 height 8
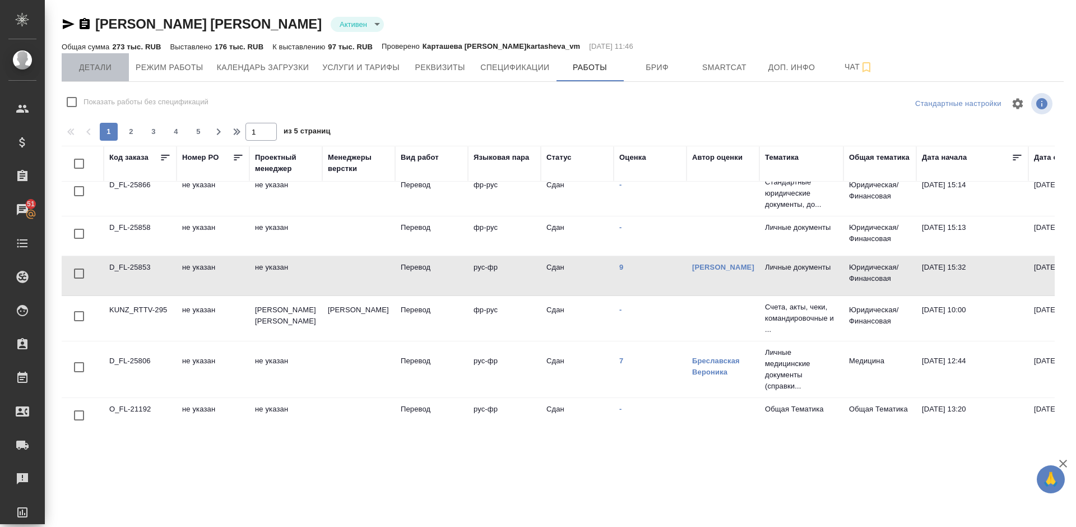
click at [100, 72] on span "Детали" at bounding box center [95, 68] width 54 height 14
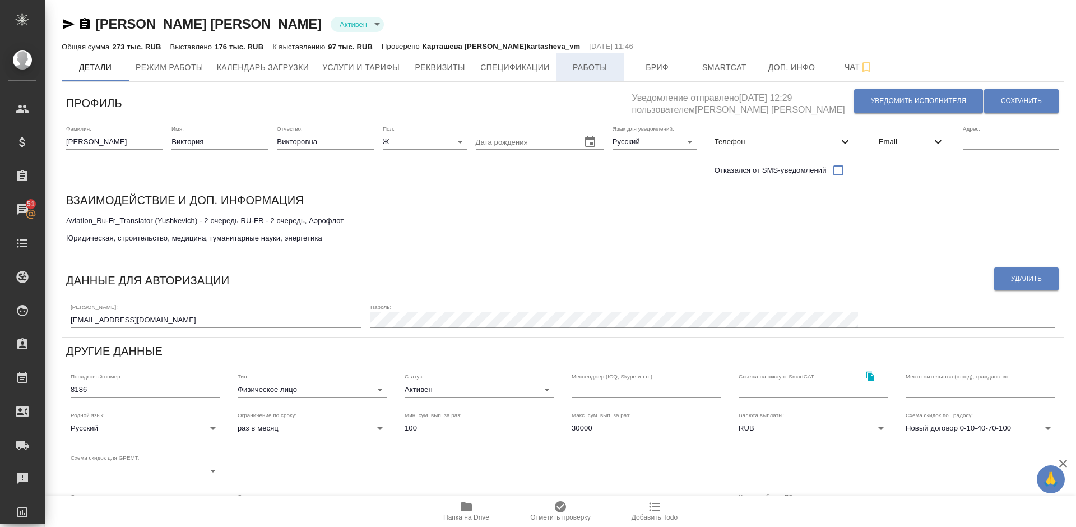
click at [597, 62] on span "Работы" at bounding box center [590, 68] width 54 height 14
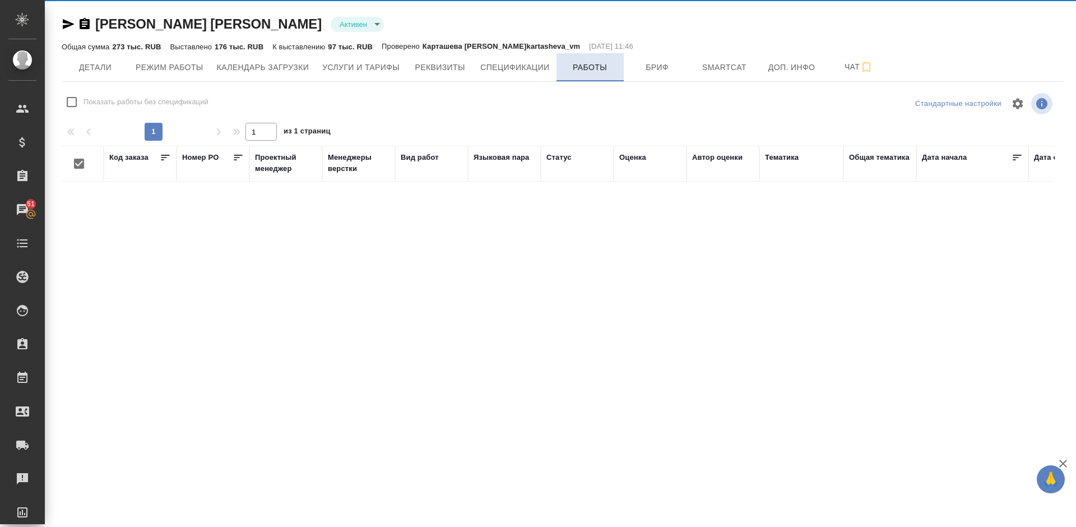
checkbox input "false"
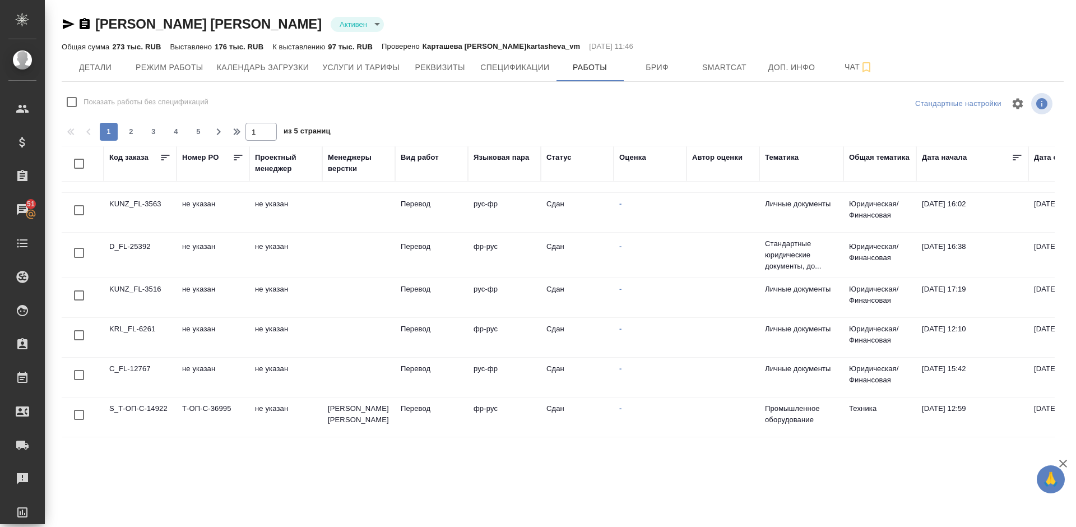
scroll to position [816, 0]
click at [127, 131] on span "2" at bounding box center [131, 131] width 18 height 11
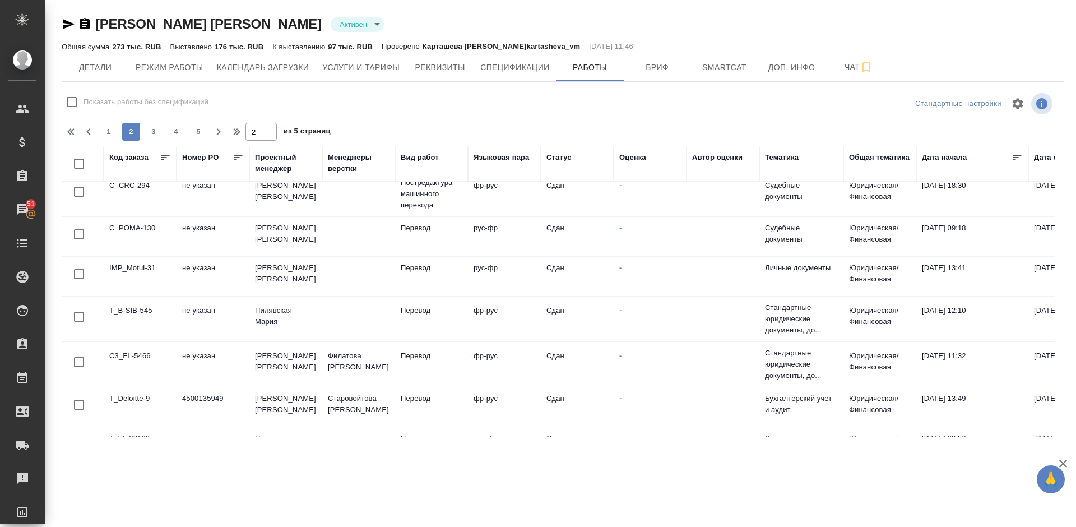
scroll to position [0, 0]
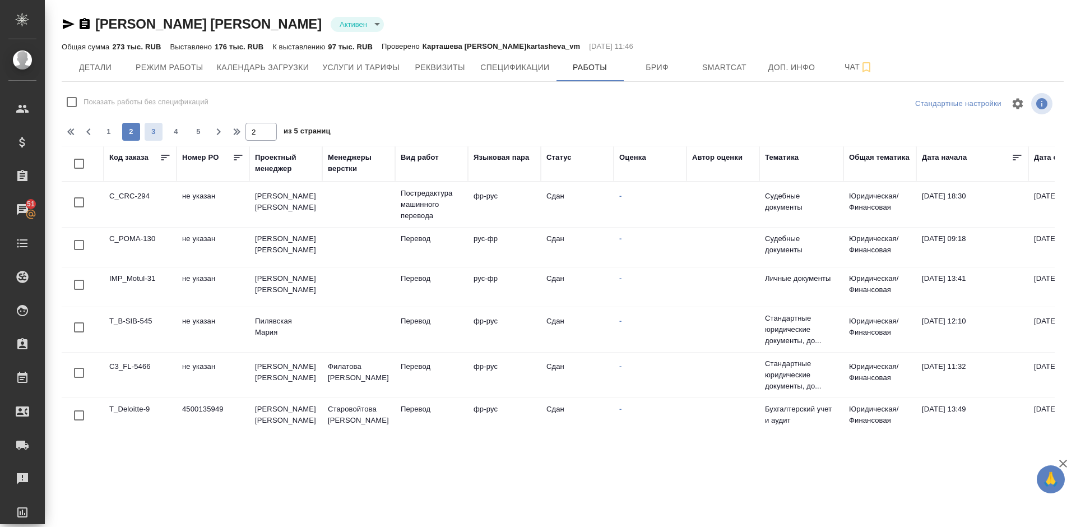
click at [156, 128] on span "3" at bounding box center [154, 131] width 18 height 11
type input "3"
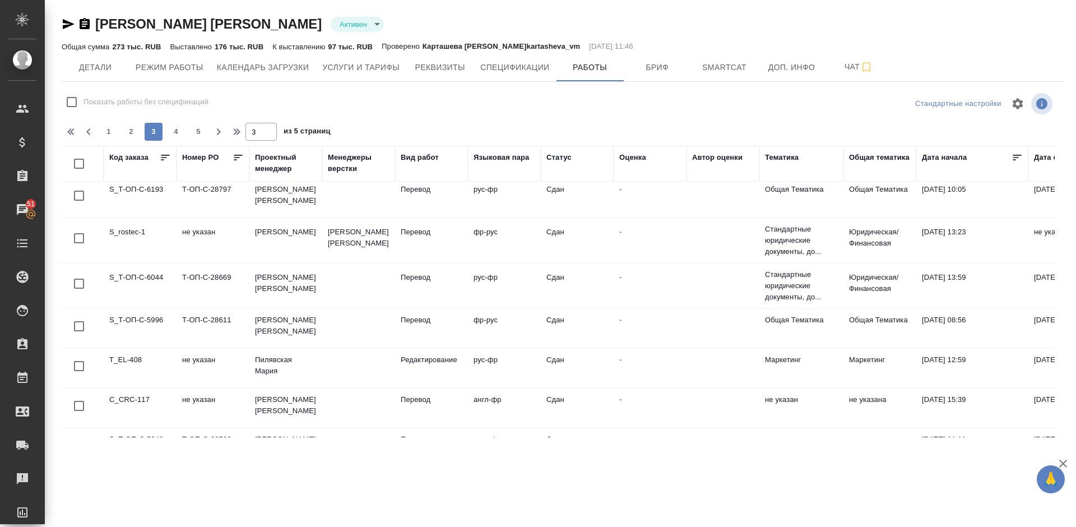
scroll to position [776, 0]
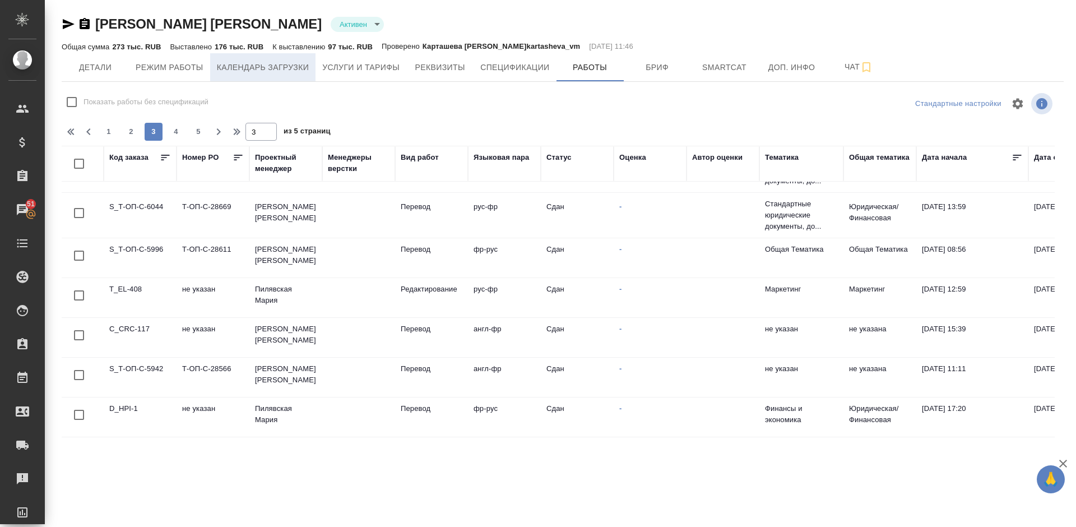
click at [276, 63] on span "Календарь загрузки" at bounding box center [263, 68] width 92 height 14
click at [352, 70] on span "Услуги и тарифы" at bounding box center [360, 68] width 77 height 14
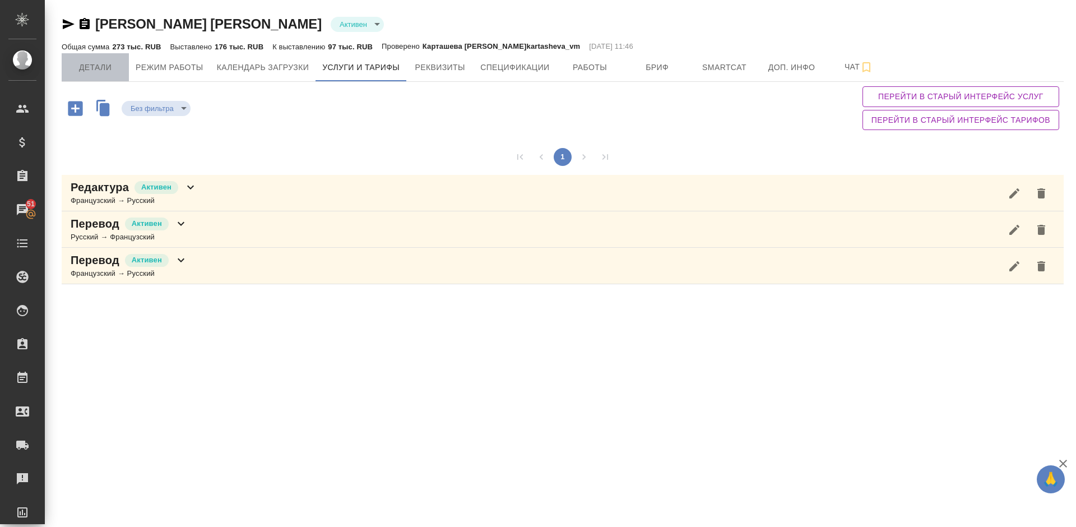
click at [106, 61] on span "Детали" at bounding box center [95, 68] width 54 height 14
